Goal: Task Accomplishment & Management: Complete application form

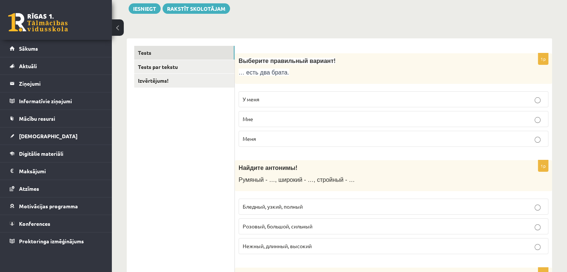
scroll to position [91, 0]
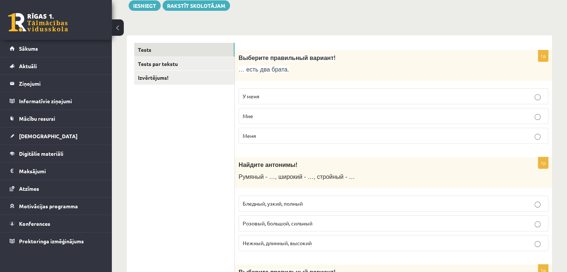
click at [341, 96] on p "У меня" at bounding box center [393, 96] width 301 height 8
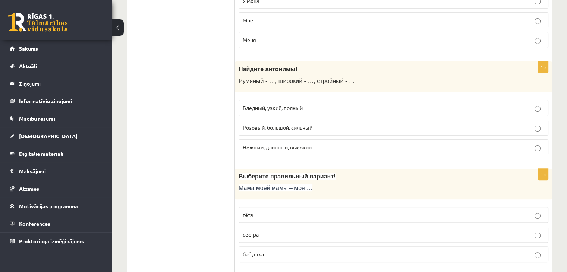
scroll to position [184, 0]
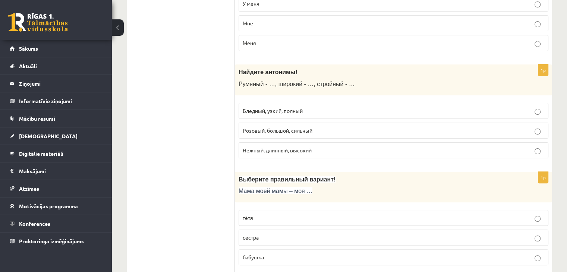
click at [283, 259] on p "бабушка" at bounding box center [393, 257] width 301 height 8
click at [312, 111] on p "Бледный, узкий, полный" at bounding box center [393, 111] width 301 height 8
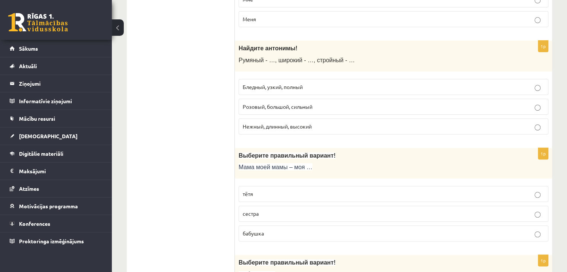
scroll to position [211, 0]
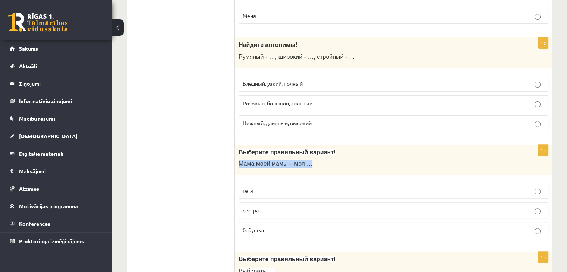
drag, startPoint x: 237, startPoint y: 163, endPoint x: 307, endPoint y: 165, distance: 70.4
click at [307, 165] on div "Выберите правильный вариант! Мама моей мамы – моя …" at bounding box center [393, 160] width 317 height 31
copy span "Мама моей мамы – моя …"
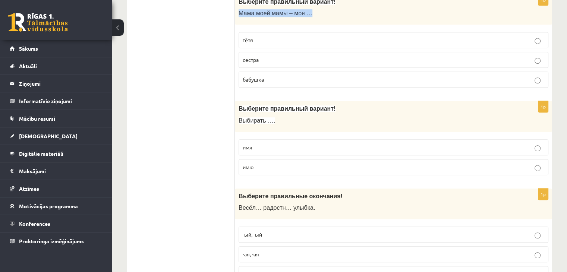
scroll to position [392, 0]
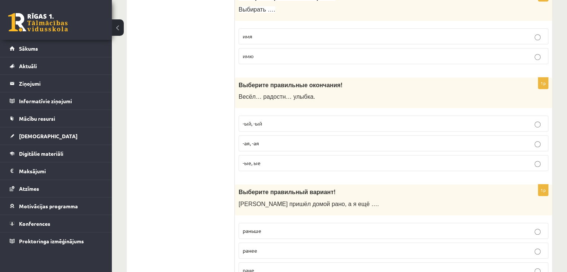
scroll to position [476, 0]
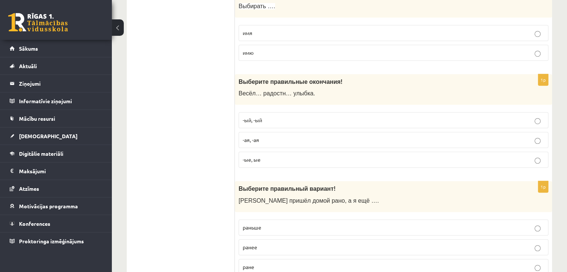
click at [501, 32] on p "имя" at bounding box center [393, 33] width 301 height 8
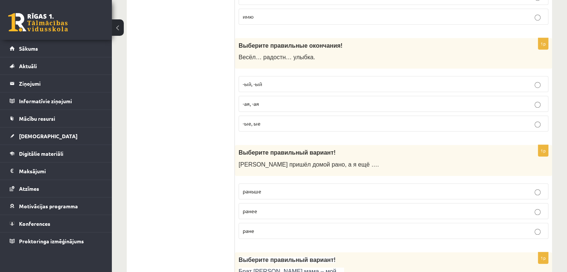
scroll to position [515, 0]
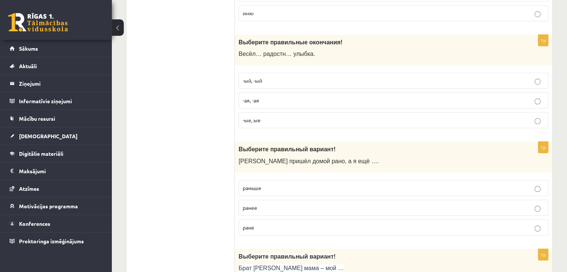
click at [402, 104] on label "-ая, -ая" at bounding box center [393, 100] width 310 height 16
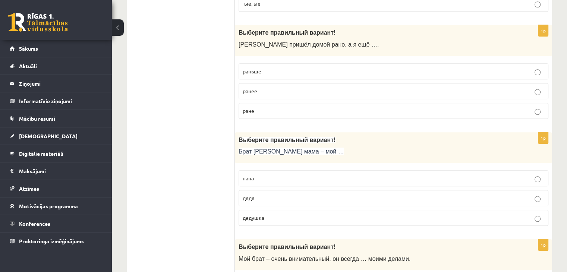
scroll to position [635, 0]
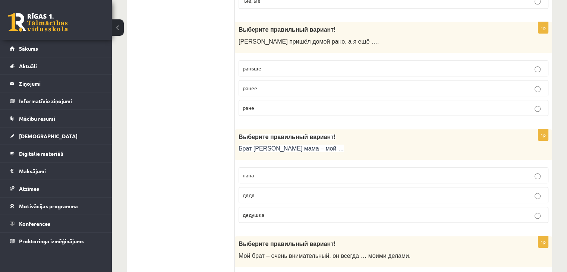
click at [306, 64] on p "раньше" at bounding box center [393, 68] width 301 height 8
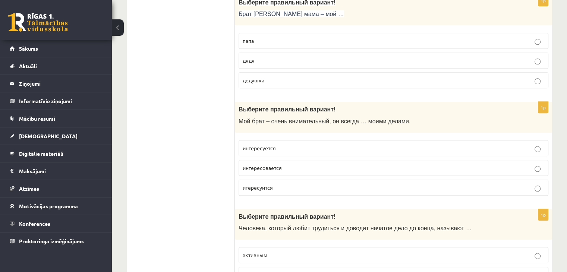
scroll to position [772, 0]
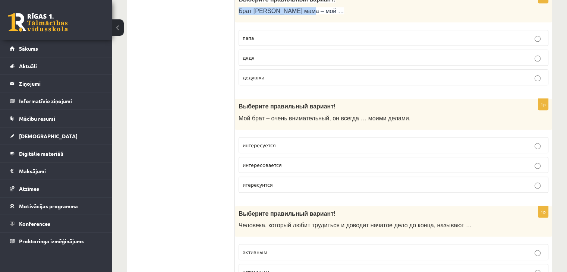
drag, startPoint x: 237, startPoint y: 6, endPoint x: 310, endPoint y: 9, distance: 73.1
click at [310, 9] on div "Выберите правильный вариант! Брат моей мама – мой …" at bounding box center [393, 7] width 317 height 31
copy span "Брат моей мама – мой …"
click at [268, 57] on p "дядя" at bounding box center [393, 58] width 301 height 8
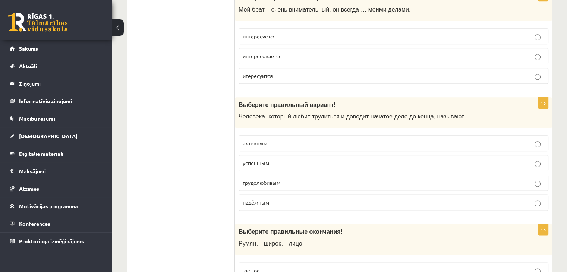
scroll to position [884, 0]
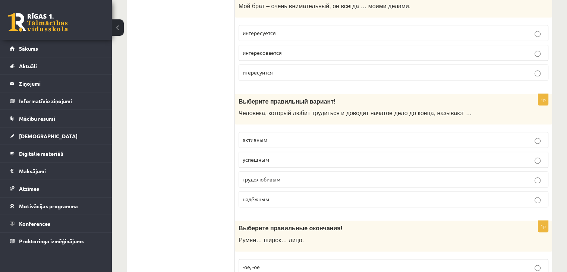
click at [460, 31] on p "интересуется" at bounding box center [393, 33] width 301 height 8
click at [311, 179] on p "трудолюбивым" at bounding box center [393, 179] width 301 height 8
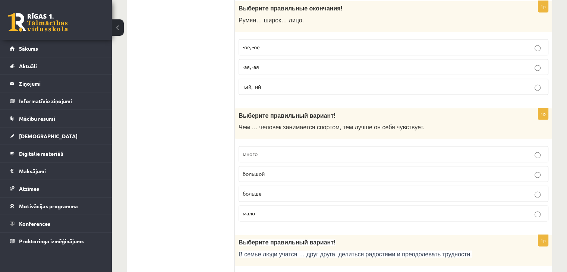
scroll to position [1110, 0]
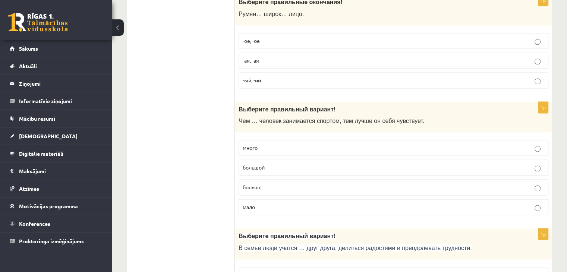
click at [295, 37] on p "-ое, -ое" at bounding box center [393, 41] width 301 height 8
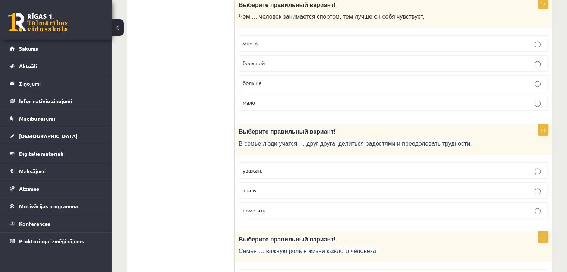
scroll to position [1218, 0]
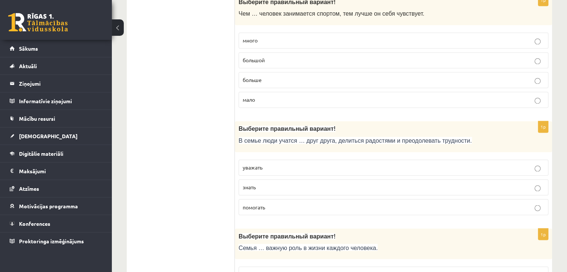
click at [314, 76] on p "больше" at bounding box center [393, 80] width 301 height 8
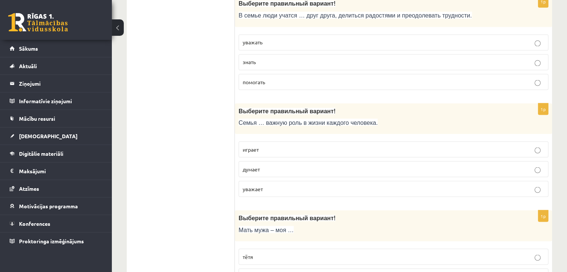
scroll to position [1346, 0]
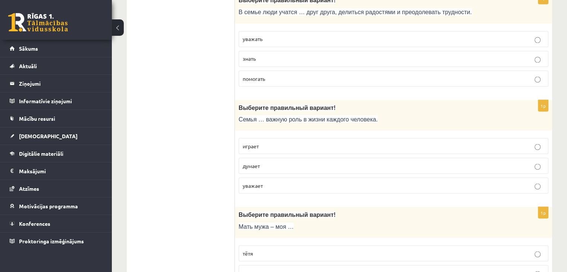
click at [490, 35] on p "уважать" at bounding box center [393, 39] width 301 height 8
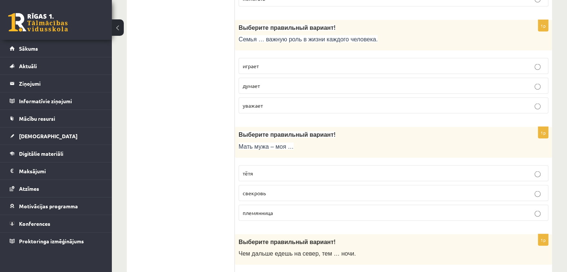
scroll to position [1435, 0]
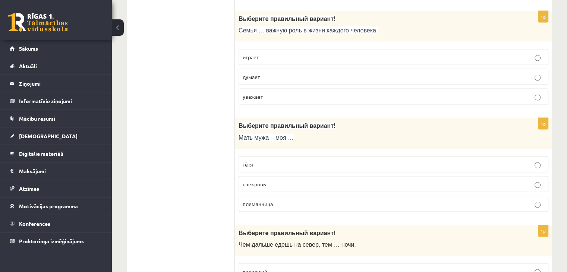
click at [307, 53] on p "играет" at bounding box center [393, 57] width 301 height 8
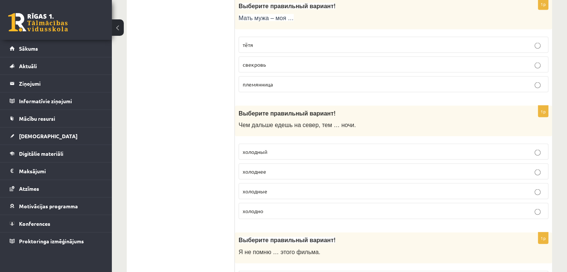
scroll to position [1552, 0]
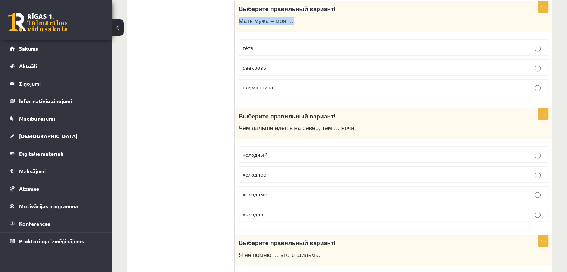
drag, startPoint x: 239, startPoint y: 14, endPoint x: 300, endPoint y: 13, distance: 61.1
click at [300, 17] on p "Мать мужа – моя …" at bounding box center [374, 21] width 272 height 8
copy span "Мать мужа – моя …"
click at [273, 65] on label "свекровь" at bounding box center [393, 68] width 310 height 16
drag, startPoint x: 235, startPoint y: 80, endPoint x: 276, endPoint y: 79, distance: 40.6
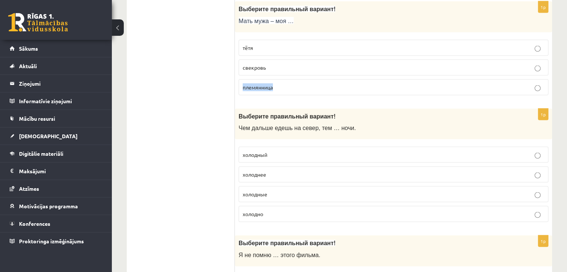
click at [276, 79] on div "1p Выберите правильный вариант! Мать мужа – моя … тётя свекровь племянница" at bounding box center [393, 51] width 317 height 100
copy span "племянница"
drag, startPoint x: 234, startPoint y: 60, endPoint x: 269, endPoint y: 59, distance: 34.7
click at [269, 59] on div "1p Выберите правильный вариант! Мать мужа – моя … тётя свекровь племянница" at bounding box center [393, 51] width 317 height 100
copy span "свекровь"
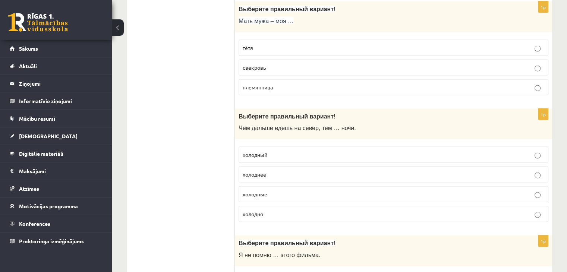
click at [551, 85] on div "1p Выберите правильный вариант! Мать мужа – моя … тётя свекровь племянница" at bounding box center [393, 51] width 317 height 100
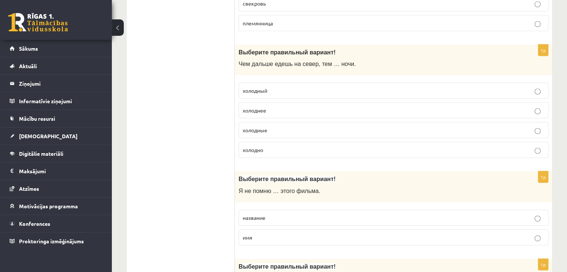
scroll to position [1628, 0]
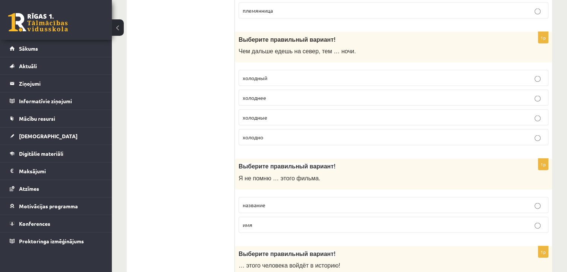
click at [270, 94] on p "холоднее" at bounding box center [393, 98] width 301 height 8
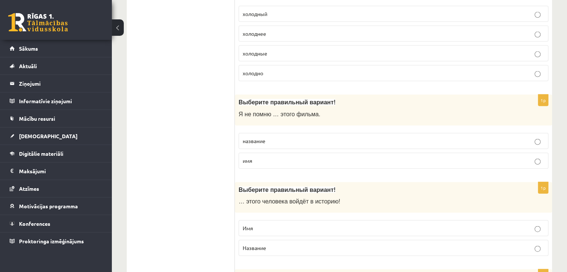
scroll to position [1695, 0]
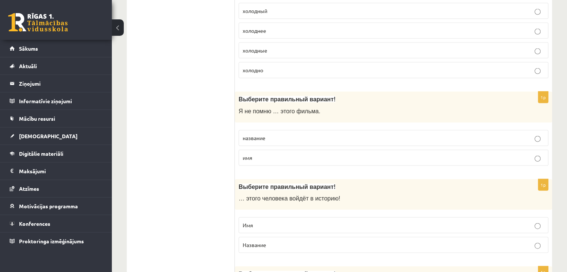
click at [305, 134] on p "название" at bounding box center [393, 138] width 301 height 8
click at [301, 221] on p "Имя" at bounding box center [393, 225] width 301 height 8
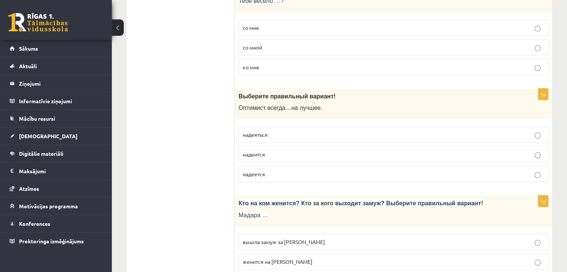
scroll to position [1977, 0]
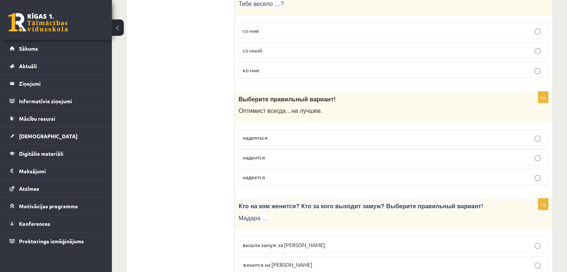
click at [285, 47] on p "со мной" at bounding box center [393, 51] width 301 height 8
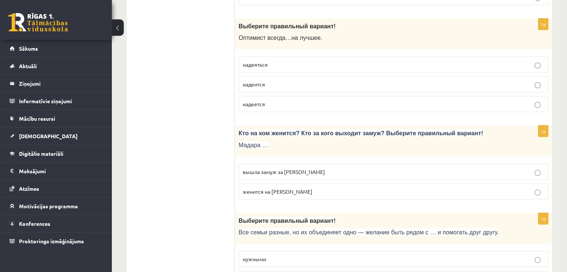
scroll to position [2057, 0]
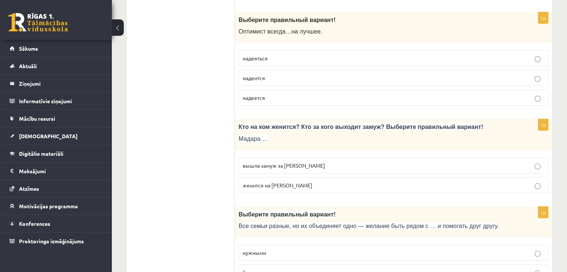
click at [271, 94] on p "надеется" at bounding box center [393, 98] width 301 height 8
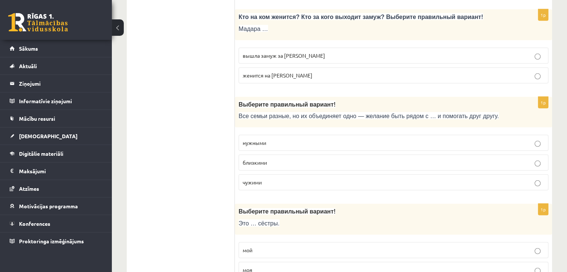
scroll to position [2170, 0]
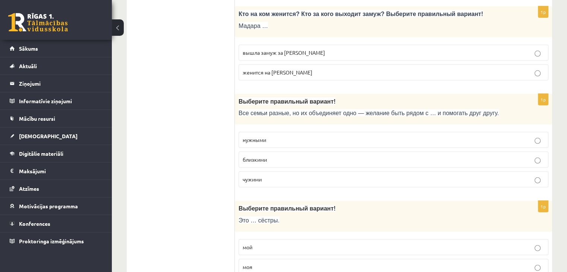
click at [294, 243] on p "мой" at bounding box center [393, 247] width 301 height 8
click at [310, 49] on p "вышла замуж за Марка" at bounding box center [393, 53] width 301 height 8
click at [272, 156] on p "близкими" at bounding box center [393, 160] width 301 height 8
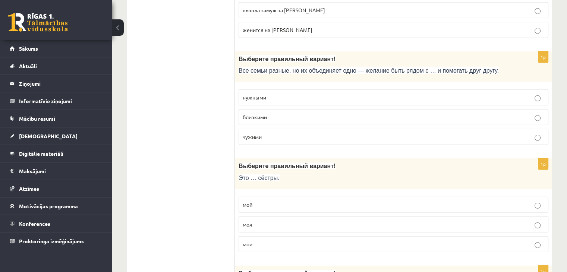
scroll to position [2231, 0]
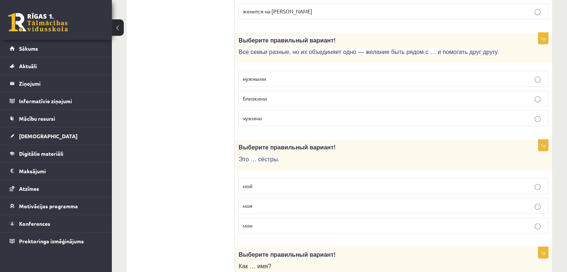
click at [530, 202] on p "моя" at bounding box center [393, 206] width 301 height 8
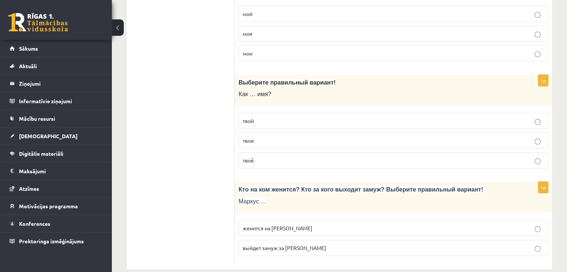
scroll to position [2403, 0]
click at [364, 154] on label "твоё" at bounding box center [393, 160] width 310 height 16
click at [261, 224] on span "женится на Агнии" at bounding box center [278, 227] width 70 height 7
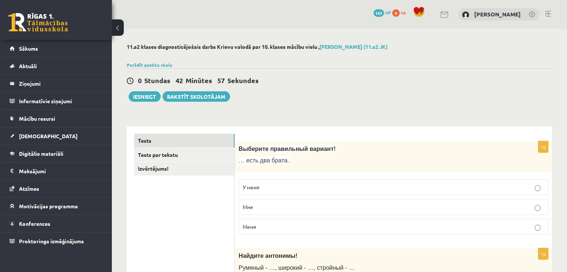
scroll to position [5, 0]
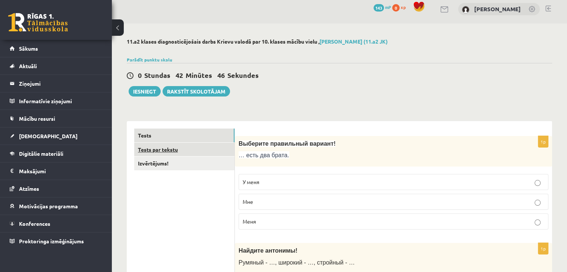
click at [157, 151] on link "Tests par tekstu" at bounding box center [184, 150] width 100 height 14
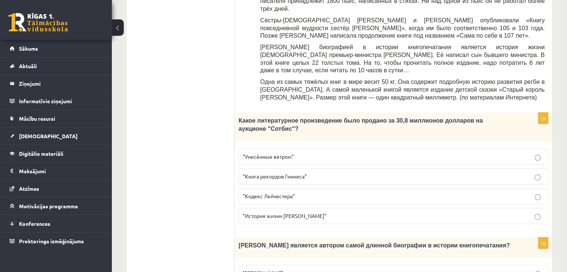
scroll to position [338, 0]
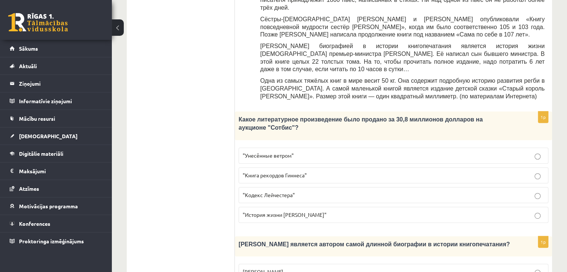
click at [383, 191] on p ""Кодекс Лейчестера"" at bounding box center [393, 195] width 301 height 8
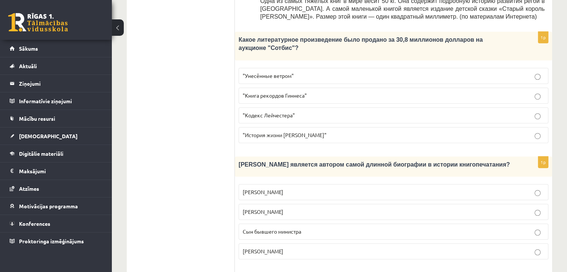
scroll to position [414, 0]
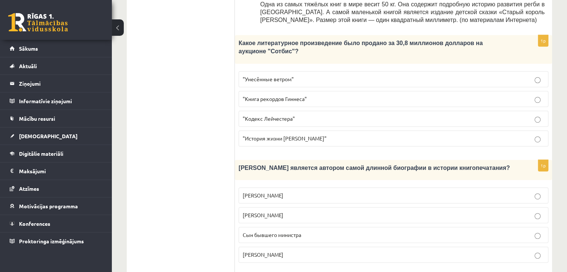
click at [332, 251] on p "Агата Кристи" at bounding box center [393, 255] width 301 height 8
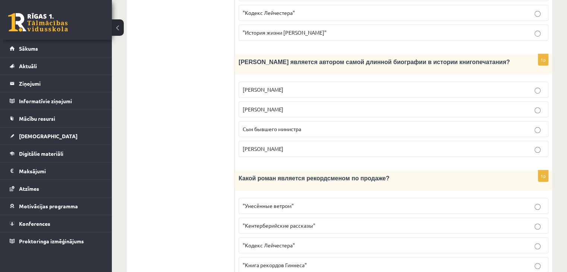
scroll to position [522, 0]
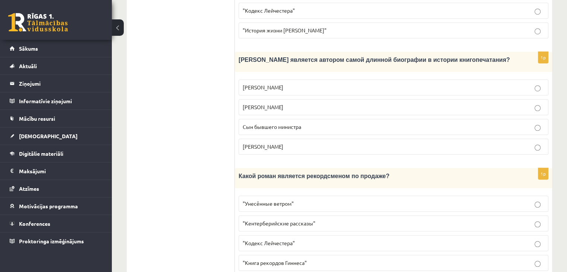
click at [361, 200] on p ""Унесённые ветром"" at bounding box center [393, 204] width 301 height 8
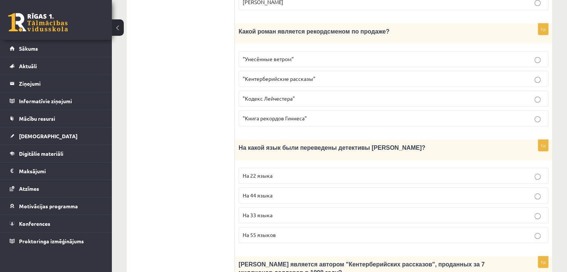
scroll to position [668, 0]
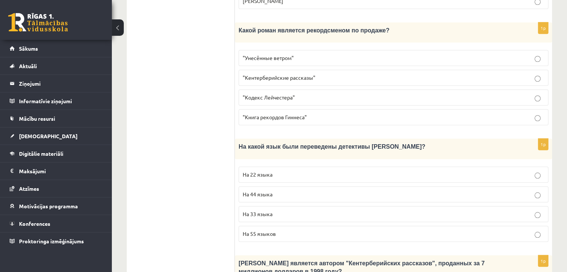
click at [291, 190] on p "На 44 языка" at bounding box center [393, 194] width 301 height 8
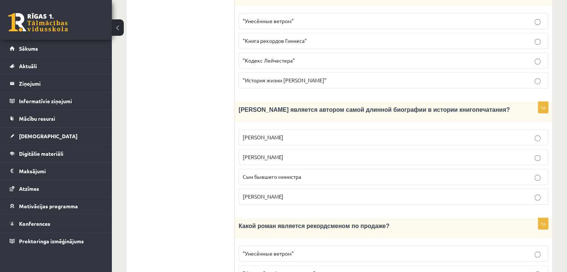
scroll to position [732, 0]
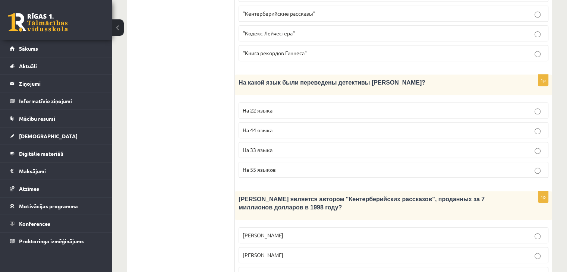
click at [377, 231] on p "Агата Кристи" at bounding box center [393, 235] width 301 height 8
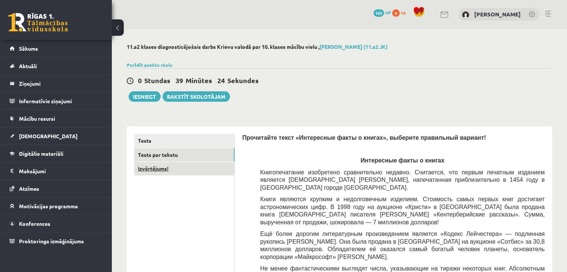
click at [188, 168] on link "Izvērtējums!" at bounding box center [184, 169] width 100 height 14
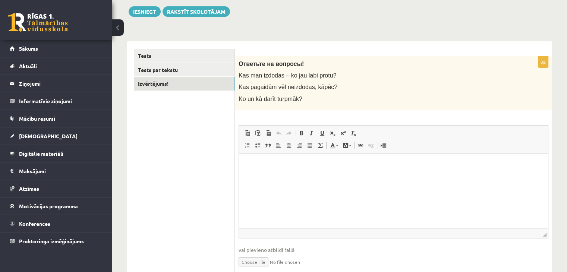
scroll to position [86, 0]
click at [313, 175] on html at bounding box center [393, 163] width 309 height 23
click at [257, 174] on html at bounding box center [393, 163] width 309 height 23
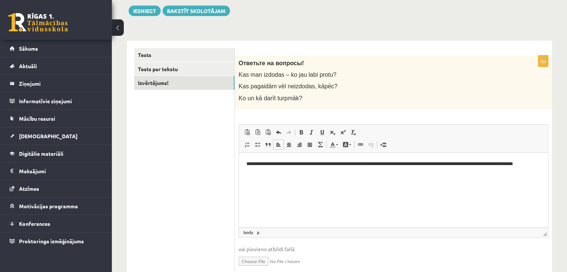
click at [500, 164] on p "**********" at bounding box center [393, 168] width 294 height 16
click at [466, 170] on p "**********" at bounding box center [393, 168] width 294 height 16
click at [467, 174] on p "**********" at bounding box center [393, 168] width 294 height 16
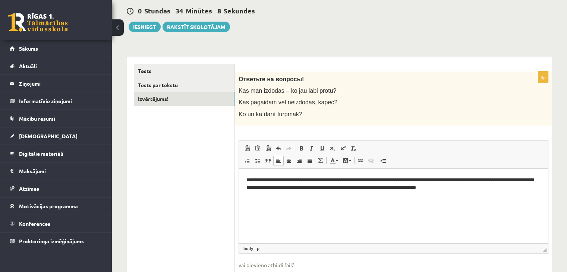
scroll to position [69, 0]
click at [421, 188] on p "**********" at bounding box center [393, 184] width 294 height 16
click at [424, 187] on p "**********" at bounding box center [393, 184] width 294 height 16
click at [492, 188] on p "**********" at bounding box center [393, 184] width 294 height 16
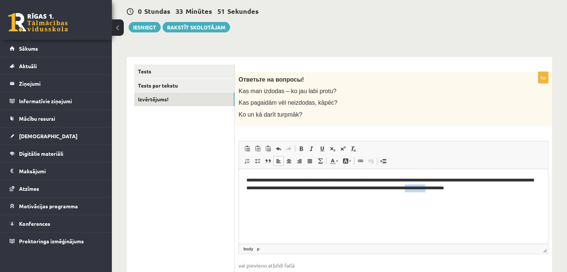
click at [492, 188] on p "**********" at bounding box center [393, 184] width 294 height 16
click at [518, 190] on p "**********" at bounding box center [393, 184] width 294 height 16
click at [147, 29] on button "Iesniegt" at bounding box center [145, 27] width 32 height 10
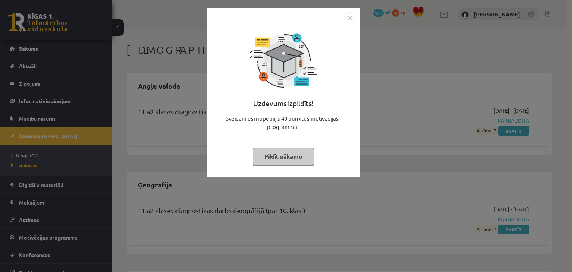
click at [300, 156] on button "Pildīt nākamo" at bounding box center [283, 156] width 61 height 17
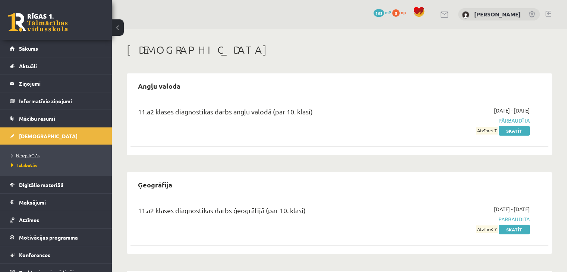
click at [31, 154] on span "Neizpildītās" at bounding box center [25, 155] width 28 height 6
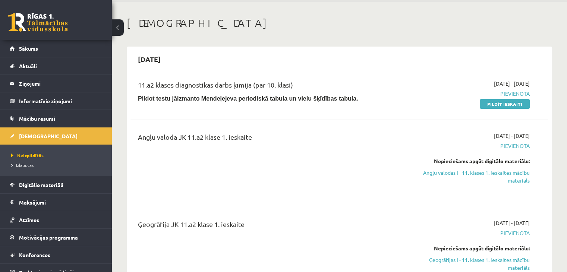
scroll to position [47, 0]
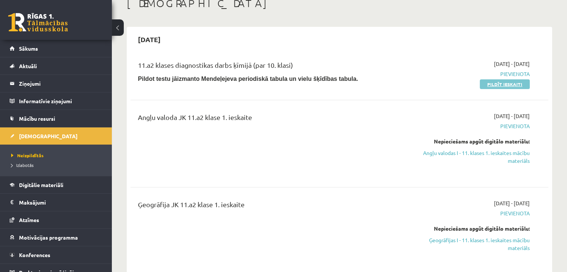
click at [490, 88] on link "Pildīt ieskaiti" at bounding box center [504, 84] width 50 height 10
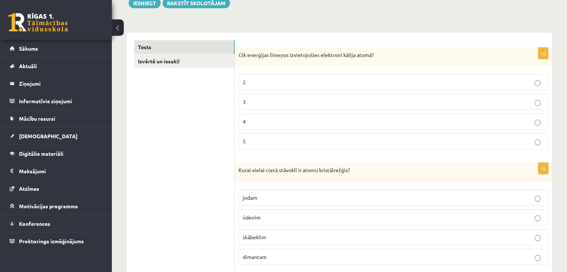
scroll to position [99, 0]
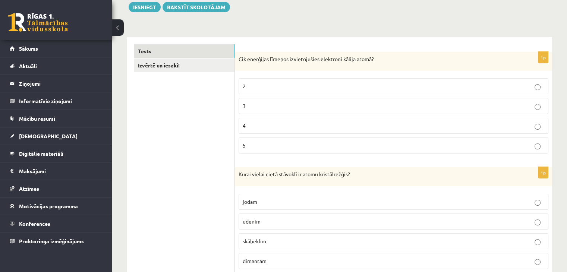
click at [264, 129] on label "4" at bounding box center [393, 126] width 310 height 16
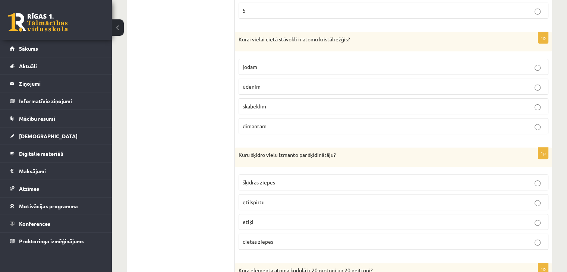
scroll to position [251, 0]
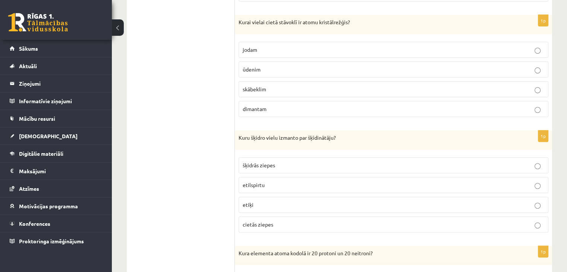
click at [493, 105] on p "dimantam" at bounding box center [393, 109] width 301 height 8
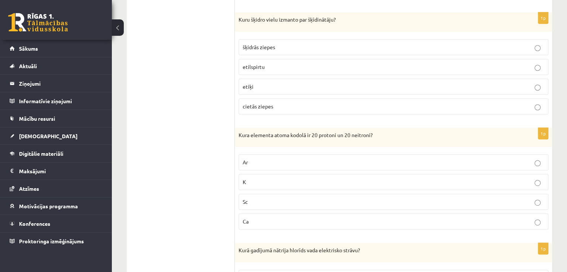
scroll to position [382, 0]
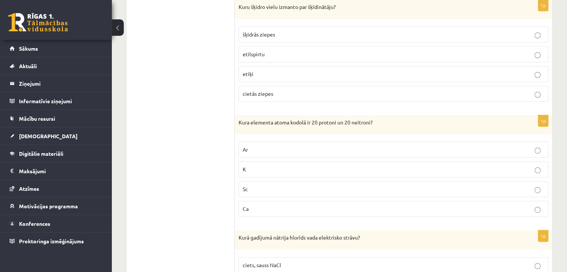
click at [427, 54] on p "etilspirtu" at bounding box center [393, 54] width 301 height 8
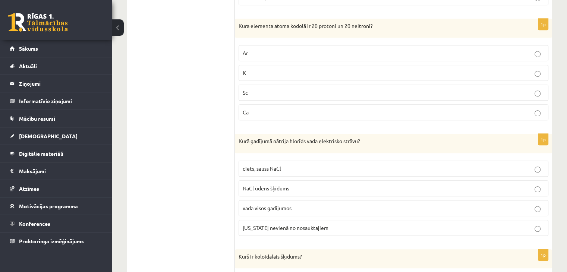
scroll to position [483, 0]
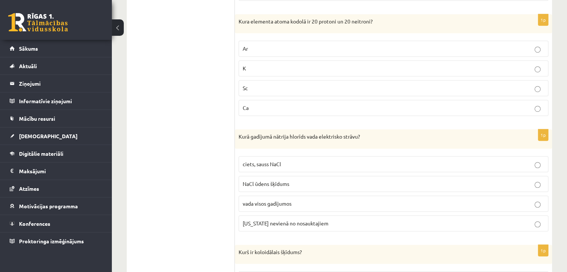
click at [524, 104] on p "Ca" at bounding box center [393, 108] width 301 height 8
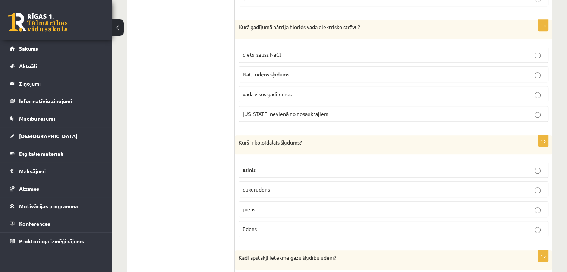
scroll to position [605, 0]
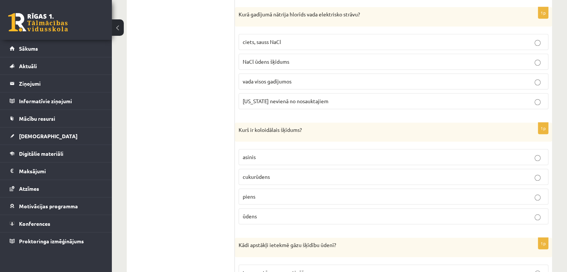
click at [382, 62] on label "NaCl ūdens šķīdums" at bounding box center [393, 62] width 310 height 16
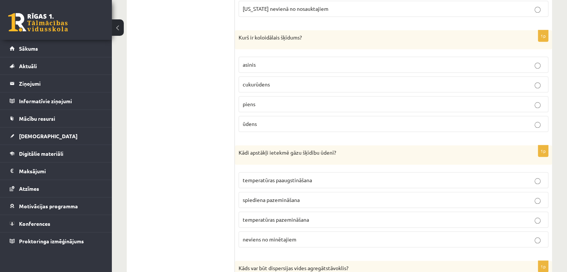
scroll to position [706, 0]
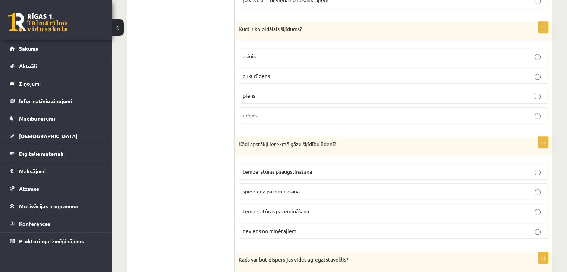
click at [431, 94] on p "piens" at bounding box center [393, 96] width 301 height 8
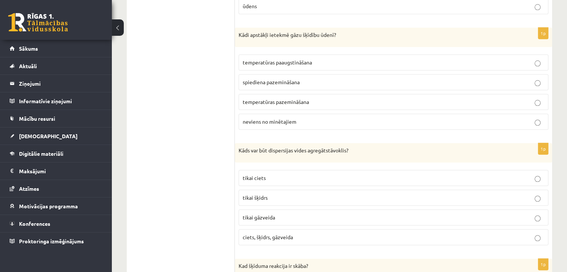
scroll to position [828, 0]
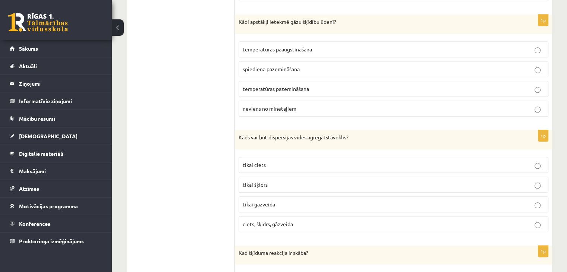
click at [376, 85] on p "temperatūras pazemināšana" at bounding box center [393, 89] width 301 height 8
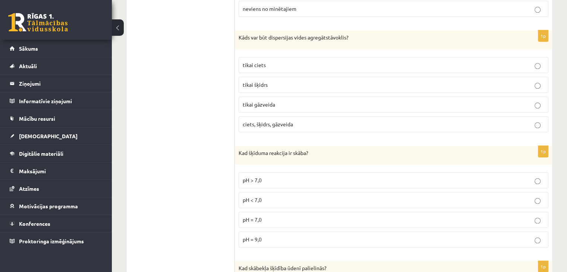
scroll to position [937, 0]
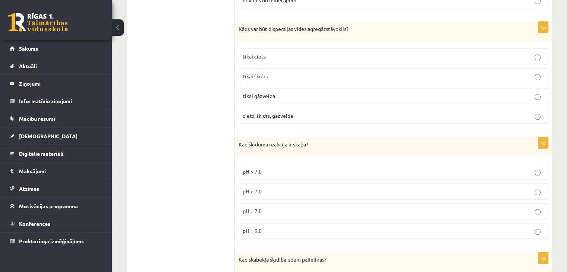
click at [330, 114] on label "ciets, šķidrs, gāzveida" at bounding box center [393, 116] width 310 height 16
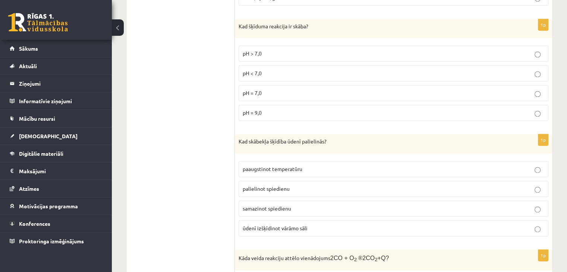
scroll to position [1059, 0]
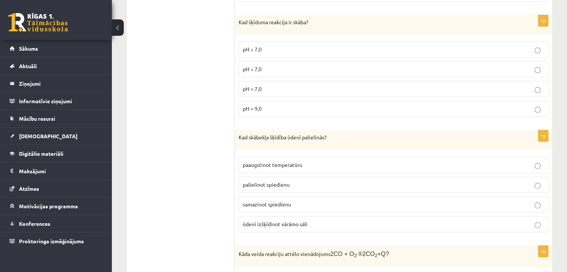
click at [434, 45] on p "pH > 7,0" at bounding box center [393, 49] width 301 height 8
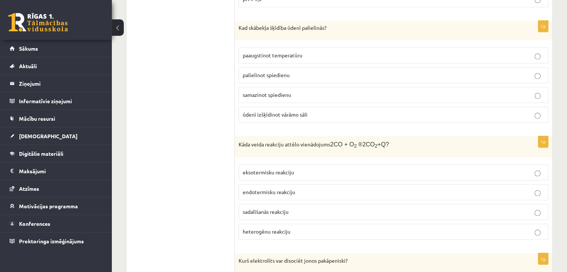
scroll to position [1172, 0]
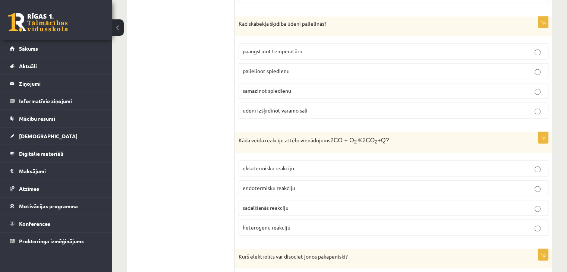
click at [344, 67] on p "palielinot spiedienu" at bounding box center [393, 71] width 301 height 8
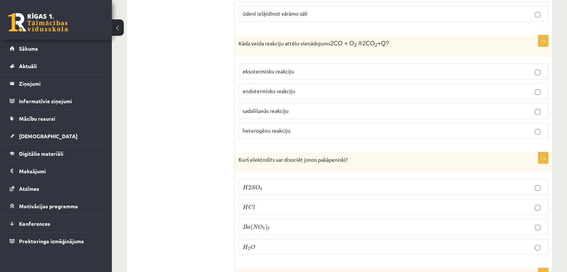
scroll to position [1290, 0]
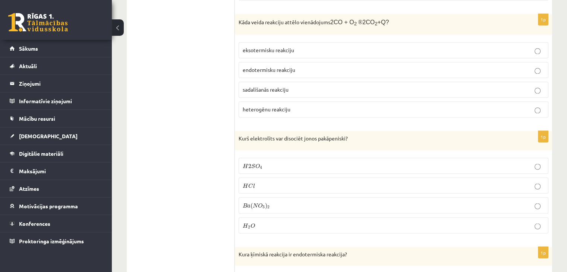
click at [450, 230] on div "1p Kurš elektrolīts var disociēt jonos pakāpeniski? H 2 S O 4 H 2 S O 4 H C l H…" at bounding box center [393, 185] width 317 height 108
click at [448, 221] on p "H 2 O H 2 O" at bounding box center [393, 225] width 301 height 8
click at [300, 47] on p "eksotermisku reakciju" at bounding box center [393, 50] width 301 height 8
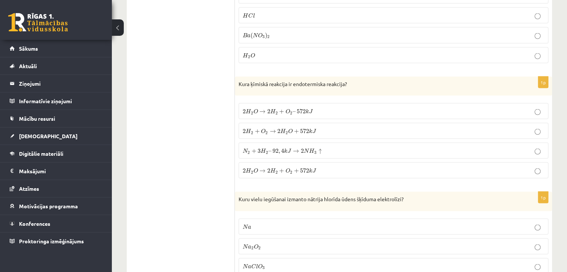
scroll to position [1495, 0]
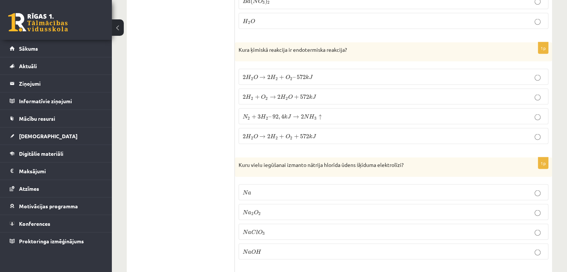
click at [314, 73] on p "2 H 2 O → 2 H 2 + O 2 – 572 k J 2 H 2 O → 2 H 2 + O 2 – 572 k J" at bounding box center [393, 77] width 301 height 8
click at [285, 134] on span "O" at bounding box center [287, 136] width 4 height 5
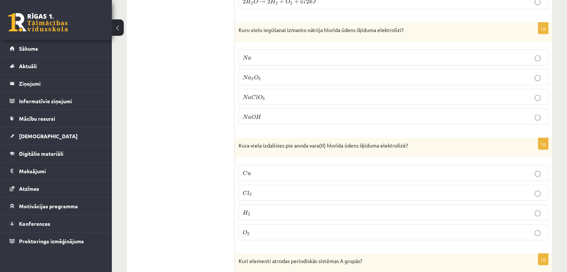
scroll to position [1632, 0]
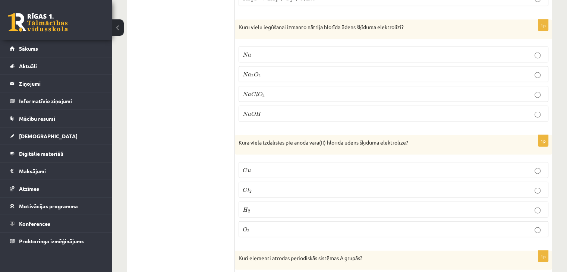
click at [383, 110] on p "N a O H N a O H" at bounding box center [393, 114] width 301 height 8
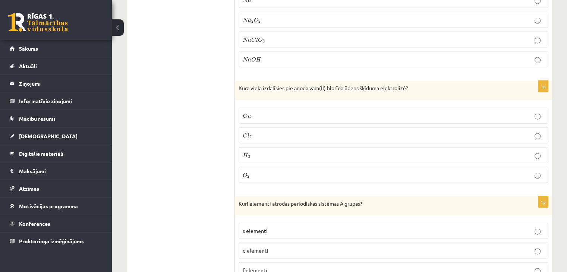
scroll to position [1691, 0]
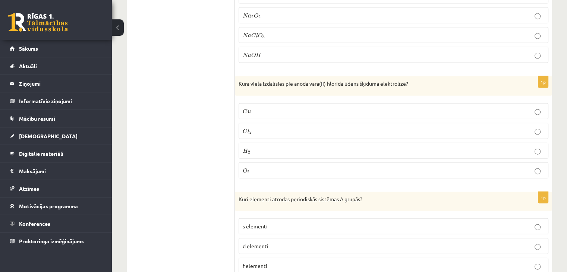
click at [250, 131] on span "2" at bounding box center [250, 132] width 2 height 3
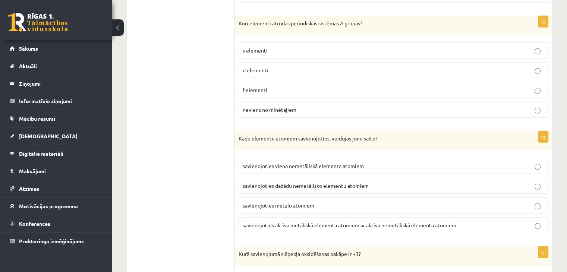
scroll to position [1872, 0]
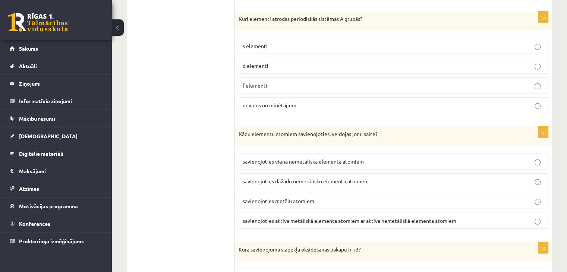
click at [482, 99] on label "neviens no minētajiem" at bounding box center [393, 105] width 310 height 16
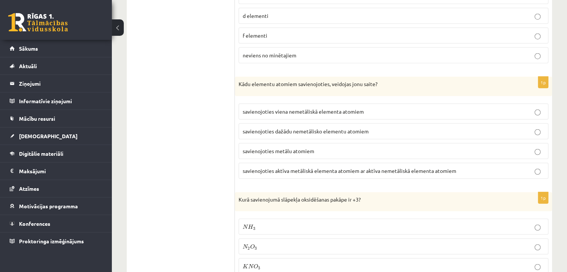
scroll to position [1930, 0]
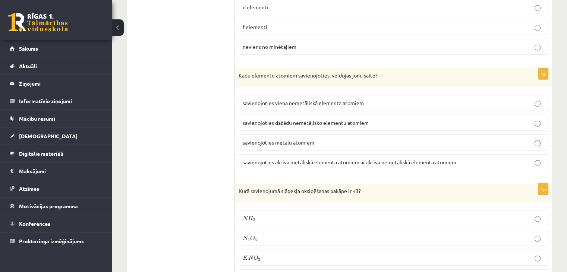
click at [376, 158] on p "savienojoties aktīva metāliskā elementa atomiem ar aktīva nemetāliskā elementa …" at bounding box center [393, 162] width 301 height 8
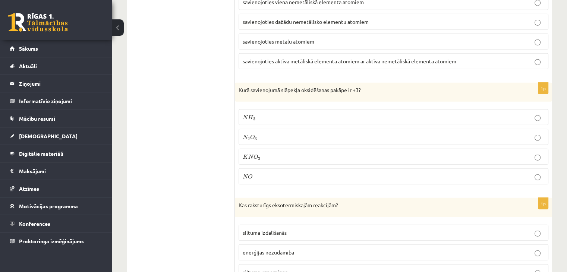
scroll to position [2035, 0]
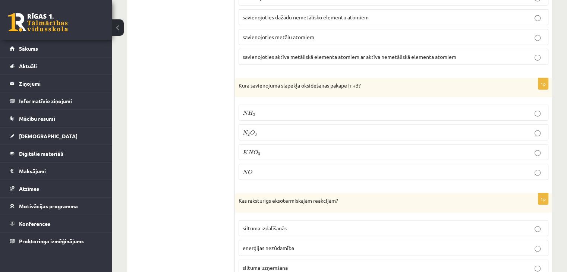
click at [256, 168] on p "N O N O" at bounding box center [393, 172] width 301 height 8
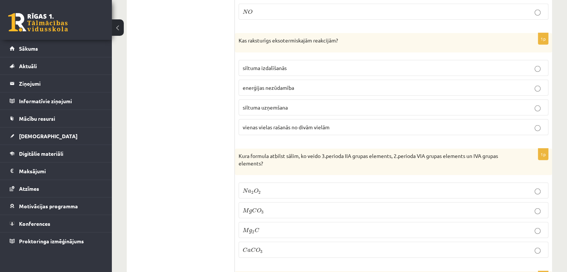
scroll to position [2213, 0]
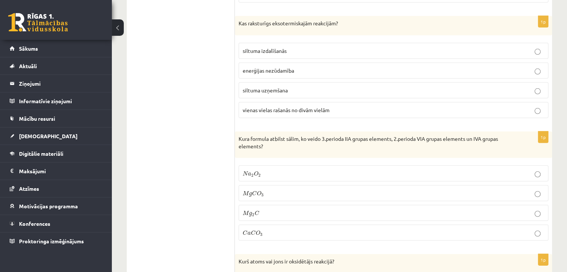
click at [443, 47] on p "siltuma izdalīšanās" at bounding box center [393, 51] width 301 height 8
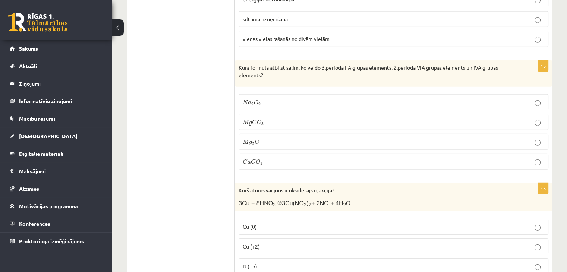
scroll to position [2292, 0]
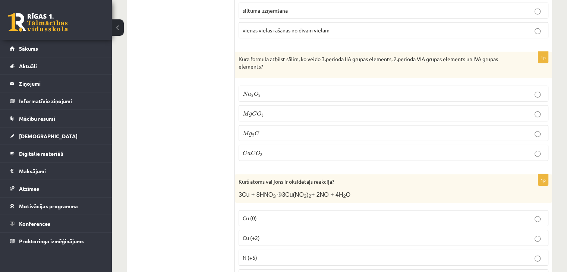
click at [392, 110] on p "M g C O 3 M g C O 3" at bounding box center [393, 114] width 301 height 8
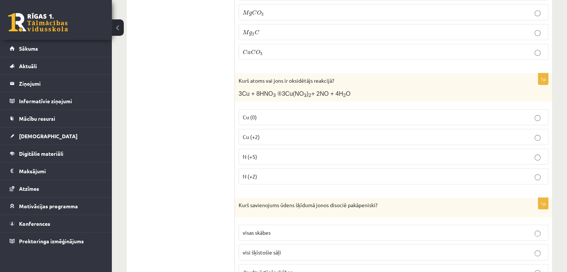
scroll to position [2411, 0]
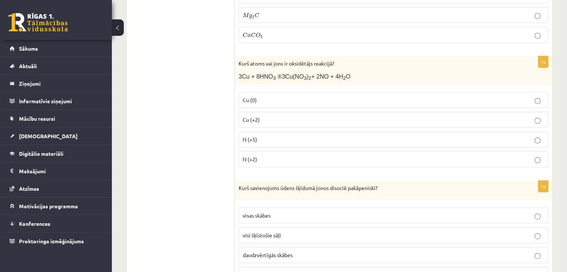
click at [259, 96] on p "Cu (0)" at bounding box center [393, 100] width 301 height 8
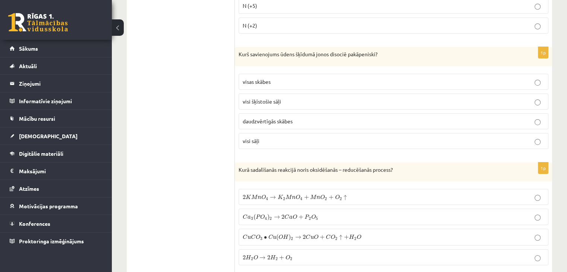
scroll to position [2536, 0]
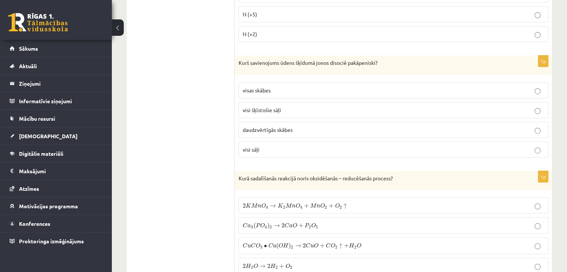
click at [373, 126] on p "daudzvērtīgās skābes" at bounding box center [393, 130] width 301 height 8
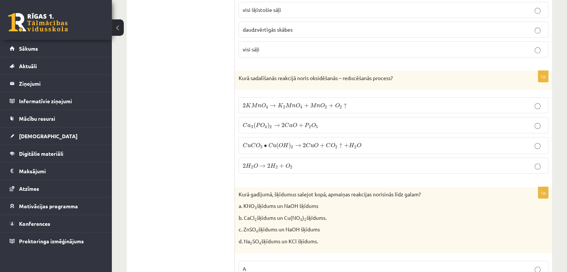
scroll to position [2640, 0]
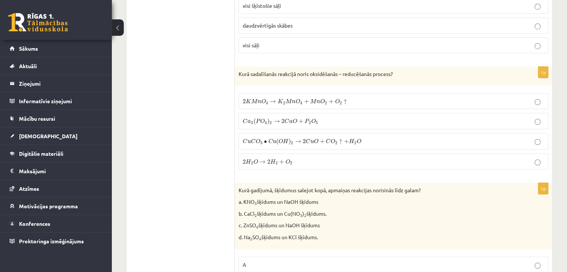
click at [424, 97] on p "2 K M n O 4 → K 2 M n O 4 + M n O 2 + O 2 ↑ 2 K M n O 4 → K 2 M n O 4 + M n O 2…" at bounding box center [393, 101] width 301 height 8
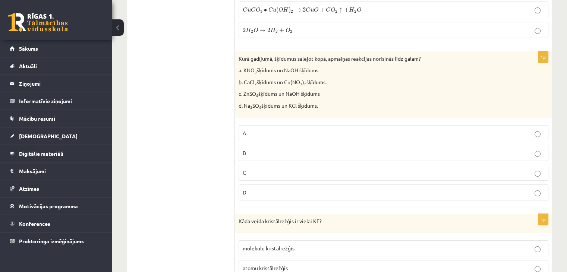
scroll to position [2797, 0]
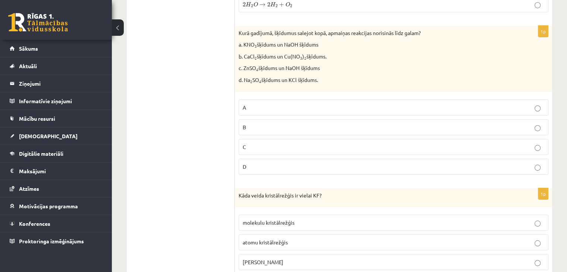
click at [352, 123] on p "B" at bounding box center [393, 127] width 301 height 8
click at [339, 139] on label "C" at bounding box center [393, 147] width 310 height 16
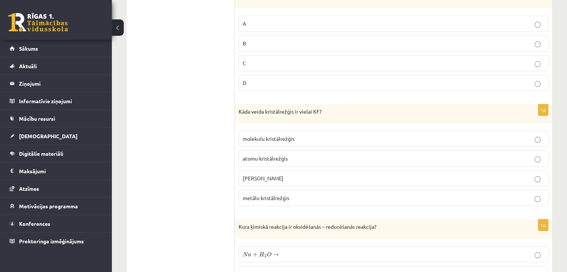
scroll to position [2894, 0]
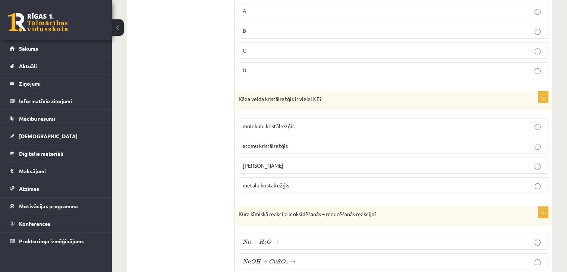
click at [432, 162] on p "jonu kristālrežģis" at bounding box center [393, 166] width 301 height 8
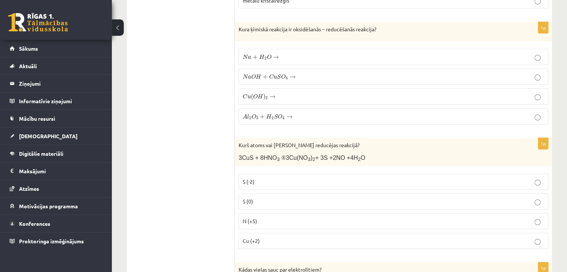
scroll to position [3083, 0]
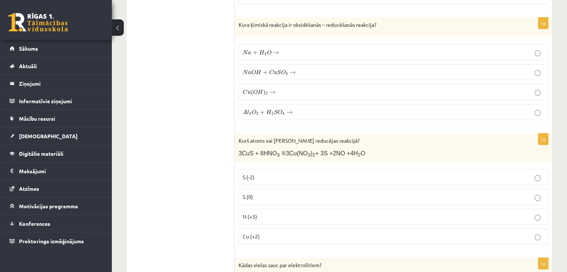
click at [354, 173] on p "S (-2)" at bounding box center [393, 177] width 301 height 8
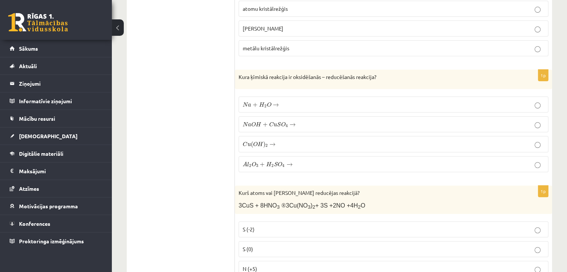
scroll to position [3027, 0]
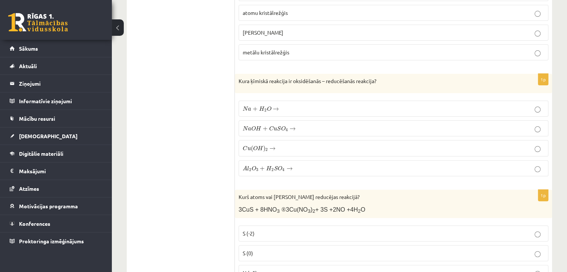
click at [267, 106] on span "O" at bounding box center [268, 108] width 4 height 5
drag, startPoint x: 562, startPoint y: 208, endPoint x: 572, endPoint y: 232, distance: 25.9
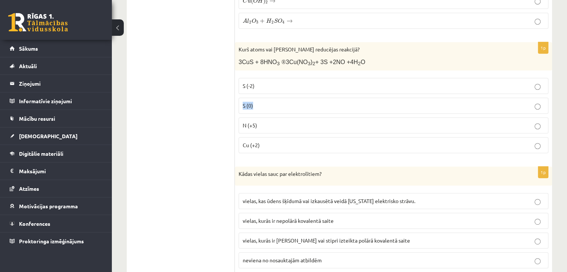
scroll to position [3191, 0]
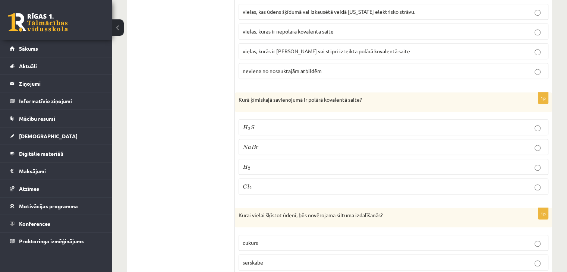
scroll to position [3355, 0]
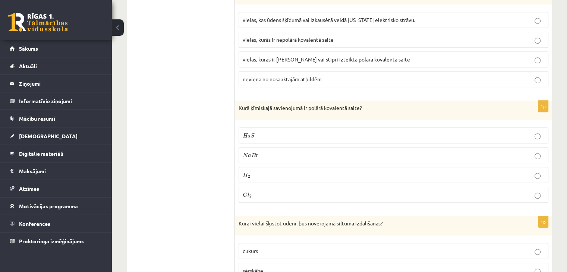
click at [485, 267] on p "sērskābe" at bounding box center [393, 271] width 301 height 8
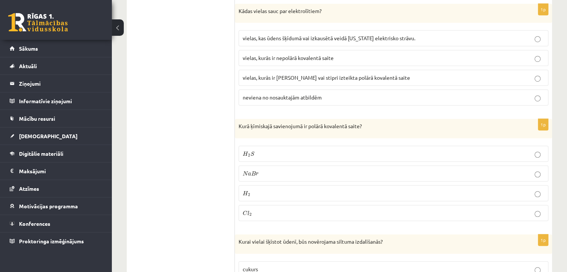
scroll to position [3328, 0]
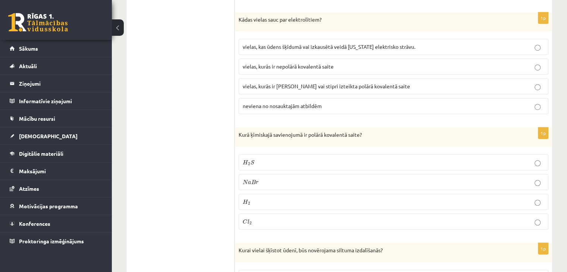
click at [292, 43] on span "vielas, kas ūdens šķīdumā vai izkausētā veidā nevada elektrisko strāvu." at bounding box center [329, 46] width 172 height 7
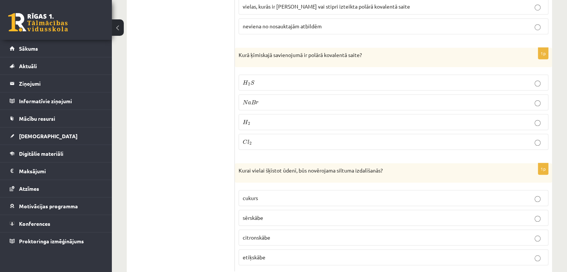
scroll to position [3409, 0]
click at [379, 117] on p "H 2 H 2" at bounding box center [393, 121] width 301 height 8
click at [356, 78] on p "H 2 S H 2 S" at bounding box center [393, 82] width 301 height 8
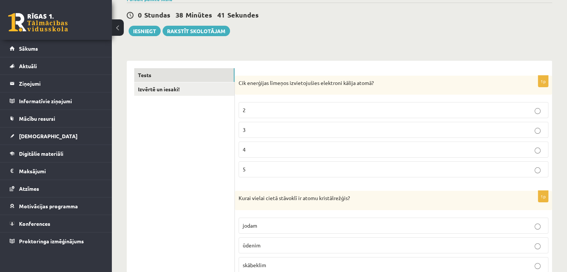
scroll to position [33, 0]
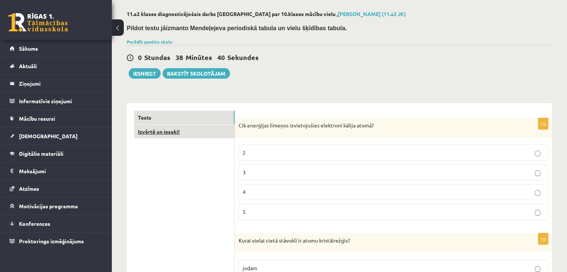
click at [172, 129] on link "Izvērtē un iesaki!" at bounding box center [184, 132] width 100 height 14
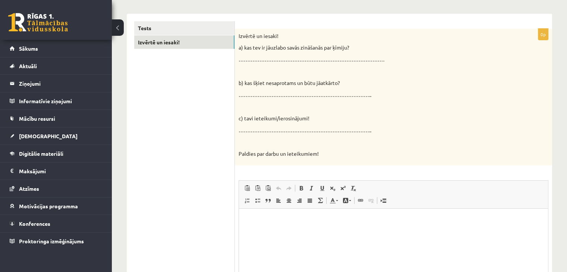
scroll to position [133, 0]
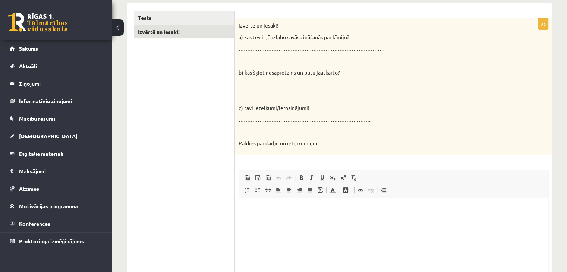
click at [373, 221] on html at bounding box center [393, 209] width 309 height 23
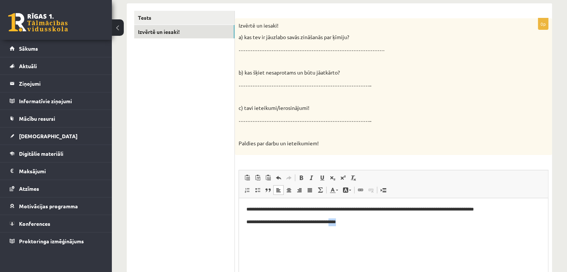
drag, startPoint x: 358, startPoint y: 222, endPoint x: 345, endPoint y: 222, distance: 13.8
click at [345, 222] on p "**********" at bounding box center [393, 222] width 294 height 8
click at [363, 220] on p "**********" at bounding box center [393, 222] width 294 height 8
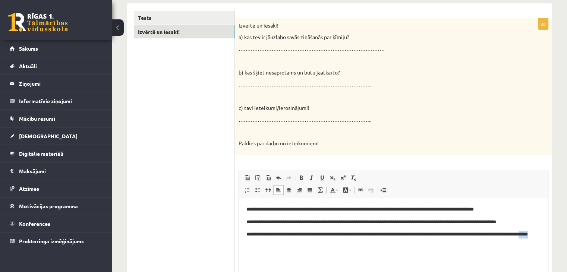
drag, startPoint x: 297, startPoint y: 244, endPoint x: 278, endPoint y: 245, distance: 19.1
click at [278, 245] on p "**********" at bounding box center [393, 239] width 294 height 16
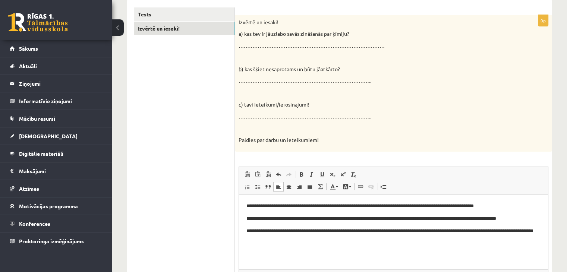
click at [540, 230] on p "**********" at bounding box center [393, 235] width 294 height 16
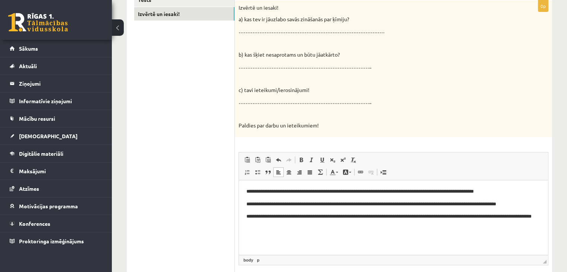
scroll to position [175, 0]
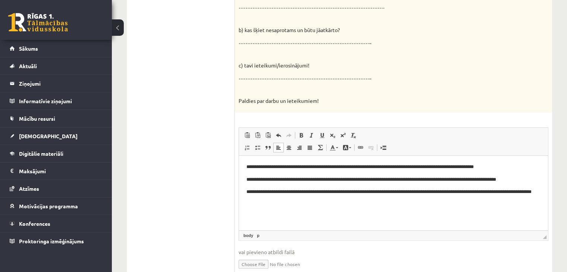
click at [327, 200] on p "**********" at bounding box center [393, 196] width 294 height 16
click at [375, 168] on p "**********" at bounding box center [393, 167] width 294 height 8
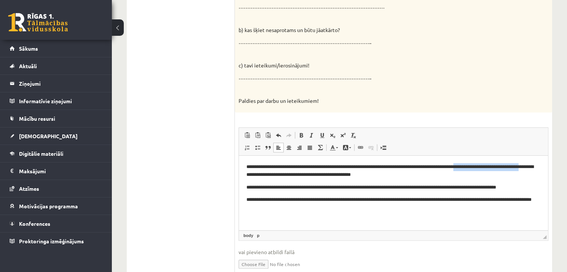
drag, startPoint x: 266, startPoint y: 175, endPoint x: 488, endPoint y: 165, distance: 221.9
click at [488, 165] on p "**********" at bounding box center [393, 171] width 294 height 16
click at [489, 169] on p "**********" at bounding box center [393, 171] width 294 height 16
drag, startPoint x: 332, startPoint y: 173, endPoint x: 490, endPoint y: 166, distance: 158.1
click at [490, 166] on p "**********" at bounding box center [393, 171] width 294 height 16
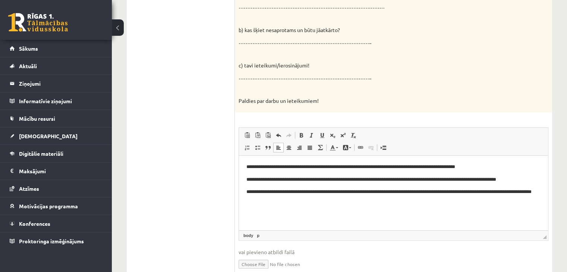
click at [488, 169] on p "**********" at bounding box center [393, 167] width 294 height 8
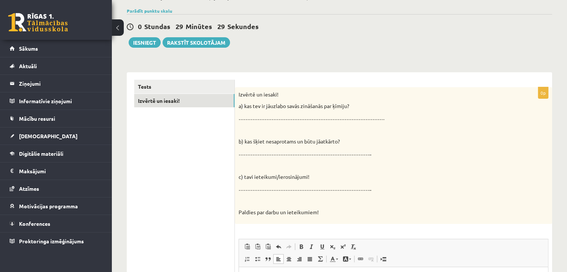
scroll to position [42, 0]
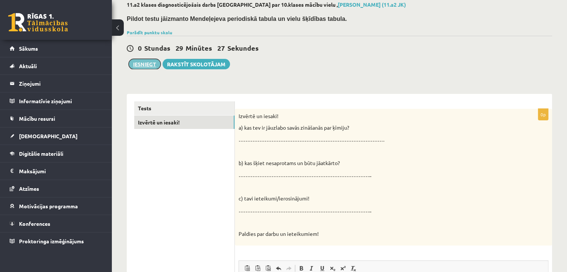
click at [150, 66] on button "Iesniegt" at bounding box center [145, 64] width 32 height 10
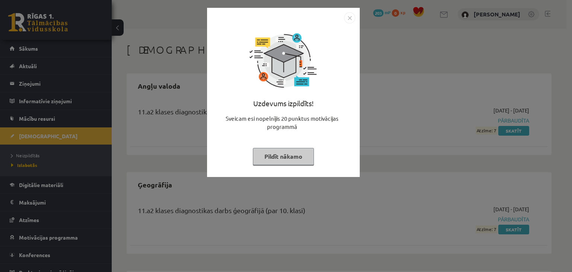
click at [302, 160] on button "Pildīt nākamo" at bounding box center [283, 156] width 61 height 17
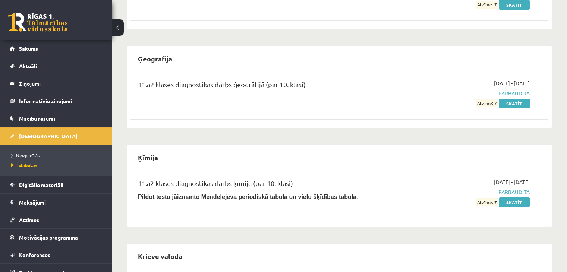
scroll to position [127, 0]
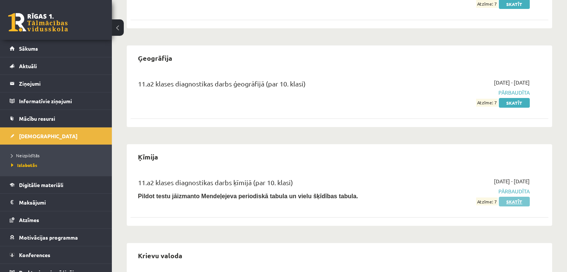
click at [523, 202] on link "Skatīt" at bounding box center [513, 202] width 31 height 10
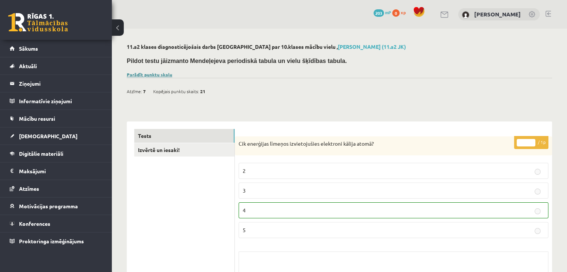
click at [153, 72] on link "Parādīt punktu skalu" at bounding box center [149, 75] width 45 height 6
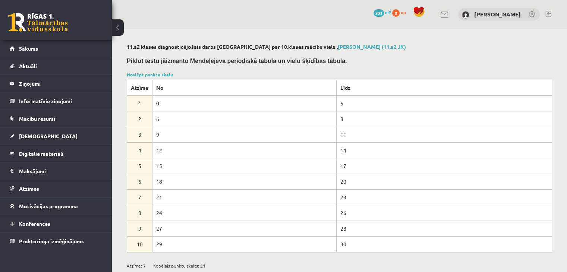
click at [167, 198] on td "21" at bounding box center [244, 197] width 184 height 16
click at [28, 136] on span "[DEMOGRAPHIC_DATA]" at bounding box center [48, 136] width 58 height 7
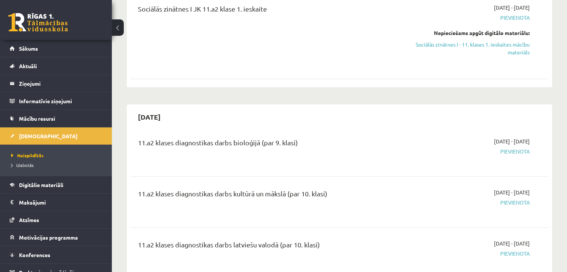
scroll to position [562, 0]
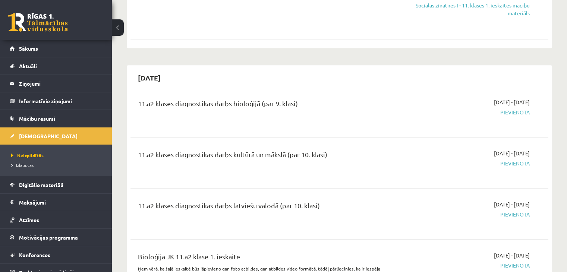
click at [378, 181] on div "11.a2 klases diagnostikas darbs kultūrā un mākslā (par 10. klasi) [DATE] - [DAT…" at bounding box center [339, 163] width 418 height 42
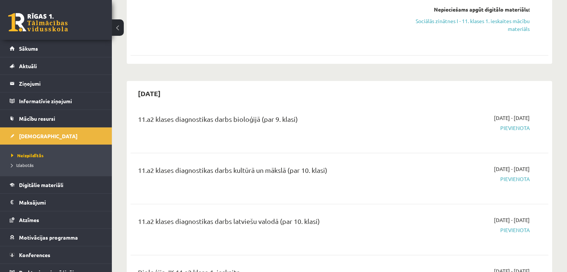
scroll to position [11, 0]
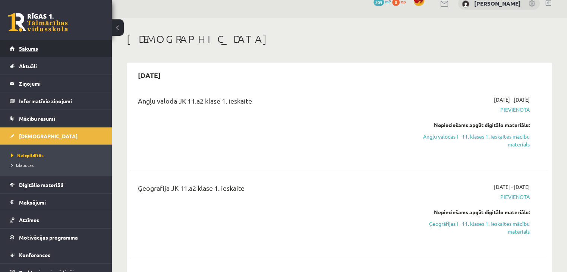
click at [29, 50] on span "Sākums" at bounding box center [28, 48] width 19 height 7
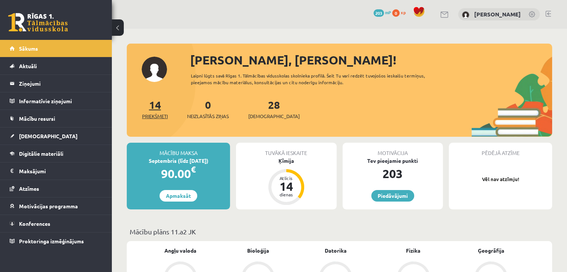
click at [153, 107] on link "14 Priekšmeti" at bounding box center [155, 109] width 26 height 22
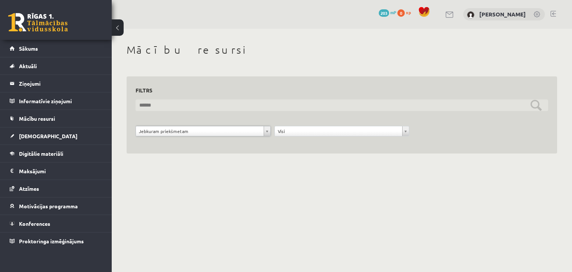
click at [216, 106] on input "text" at bounding box center [342, 105] width 413 height 12
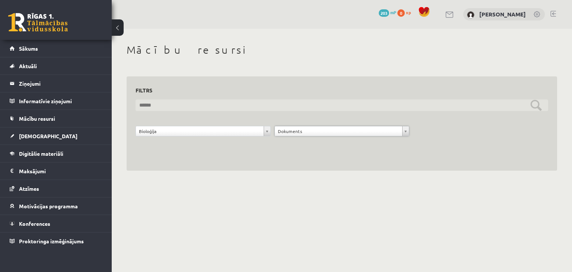
click at [189, 108] on input "text" at bounding box center [342, 105] width 413 height 12
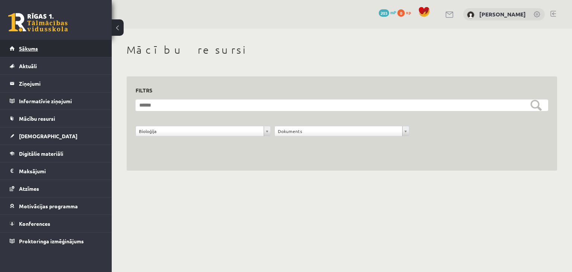
click at [33, 47] on span "Sākums" at bounding box center [28, 48] width 19 height 7
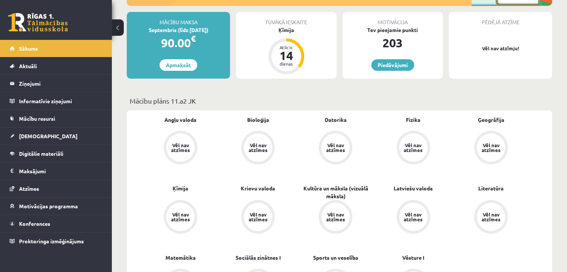
scroll to position [133, 0]
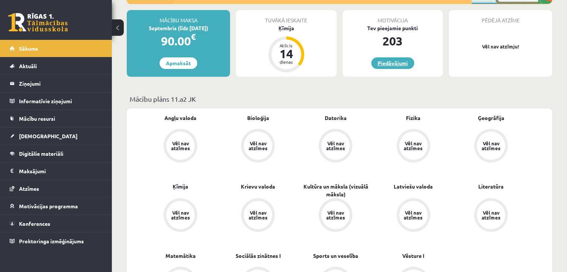
click at [384, 61] on link "Piedāvājumi" at bounding box center [392, 63] width 43 height 12
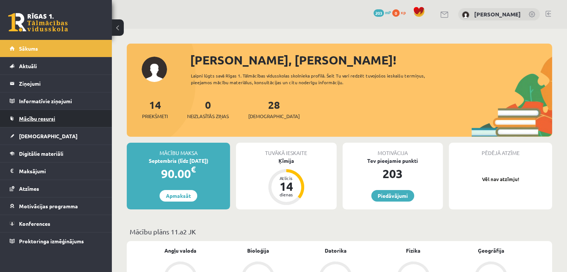
click at [34, 116] on span "Mācību resursi" at bounding box center [37, 118] width 36 height 7
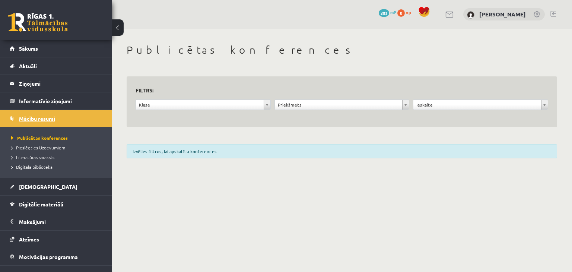
click at [38, 117] on span "Mācību resursi" at bounding box center [37, 118] width 36 height 7
click at [37, 51] on link "Sākums" at bounding box center [56, 48] width 93 height 17
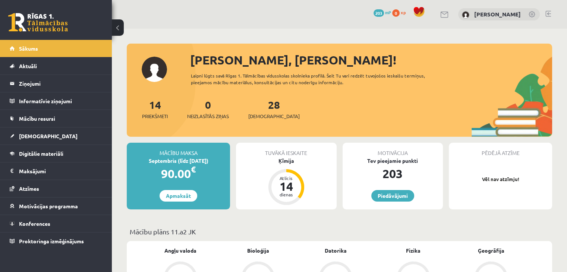
click at [419, 12] on span at bounding box center [418, 11] width 11 height 11
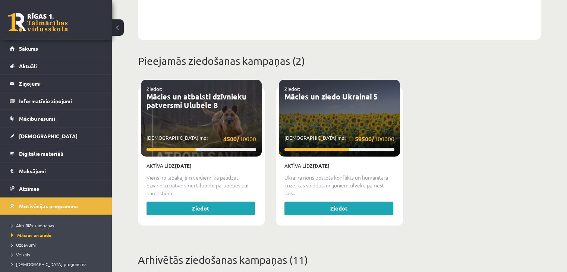
scroll to position [225, 0]
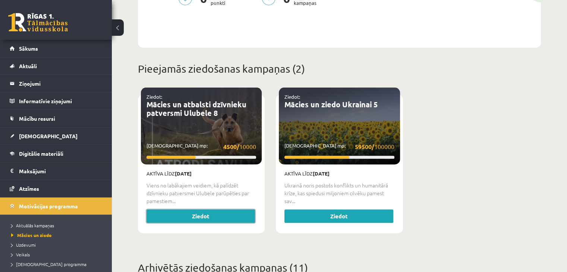
click at [191, 210] on link "Ziedot" at bounding box center [200, 215] width 108 height 13
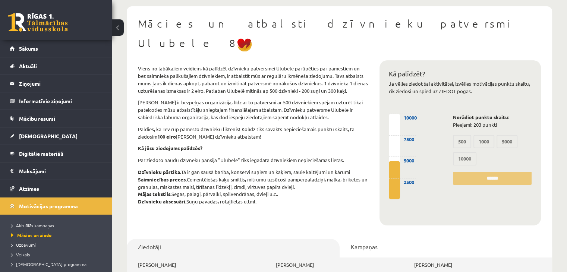
scroll to position [26, 0]
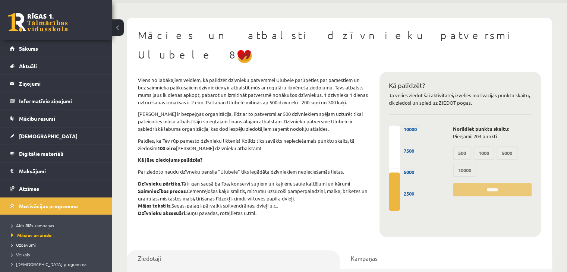
click at [30, 22] on link at bounding box center [38, 22] width 60 height 19
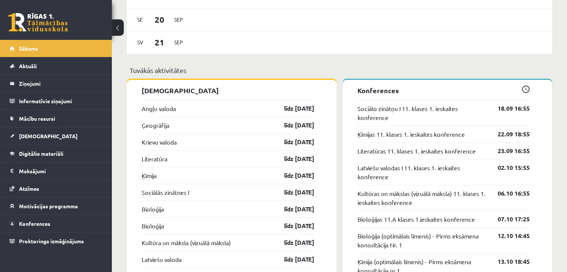
scroll to position [617, 0]
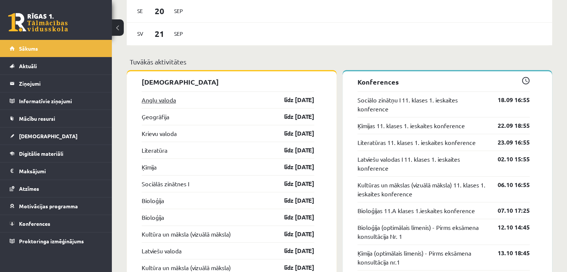
click at [157, 103] on link "Angļu valoda" at bounding box center [159, 99] width 34 height 9
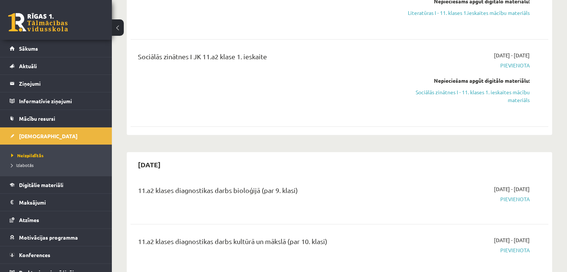
scroll to position [8, 0]
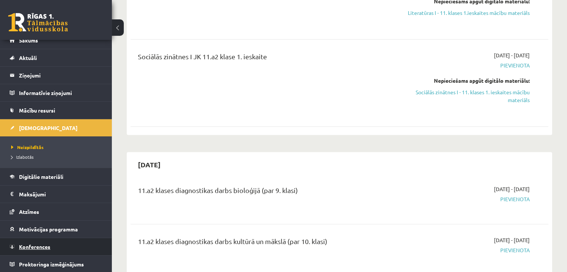
click at [21, 248] on span "Konferences" at bounding box center [34, 246] width 31 height 7
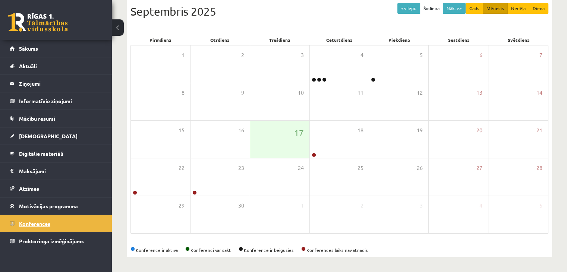
scroll to position [83, 0]
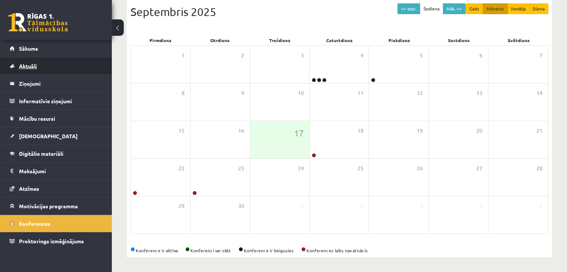
click at [42, 63] on link "Aktuāli" at bounding box center [56, 65] width 93 height 17
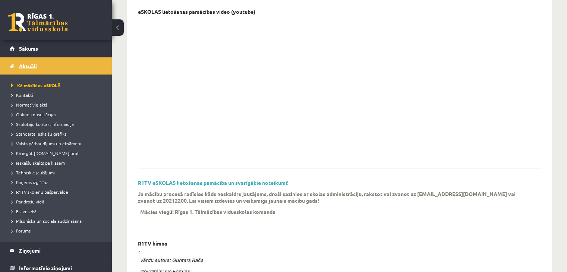
click at [37, 69] on link "Aktuāli" at bounding box center [56, 65] width 93 height 17
click at [36, 52] on link "Sākums" at bounding box center [56, 48] width 93 height 17
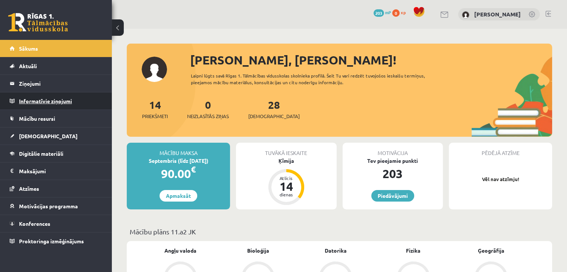
click at [35, 104] on legend "Informatīvie ziņojumi 0" at bounding box center [60, 100] width 83 height 17
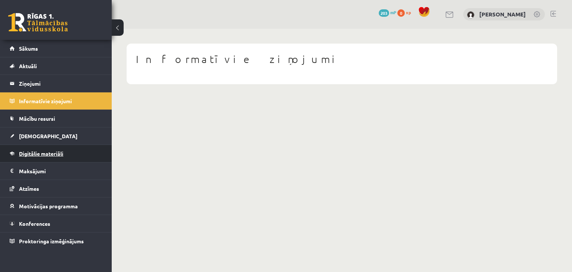
click at [82, 156] on link "Digitālie materiāli" at bounding box center [56, 153] width 93 height 17
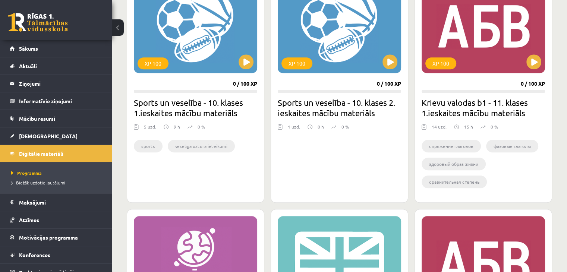
scroll to position [685, 0]
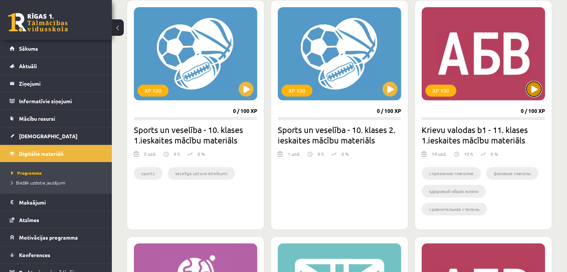
click at [532, 90] on button at bounding box center [533, 89] width 15 height 15
click at [514, 42] on div "XP 100" at bounding box center [482, 53] width 123 height 93
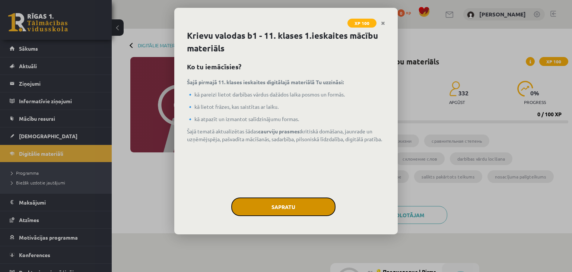
click at [310, 209] on button "Sapratu" at bounding box center [283, 206] width 104 height 19
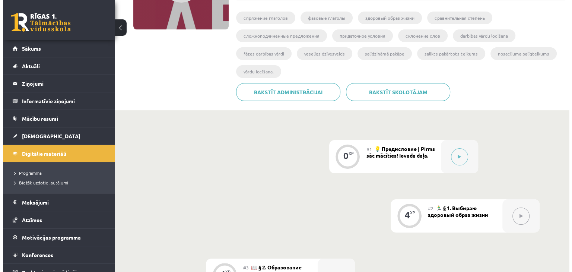
scroll to position [221, 0]
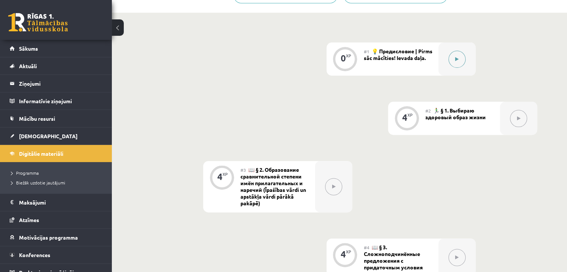
click at [456, 61] on button at bounding box center [456, 59] width 17 height 17
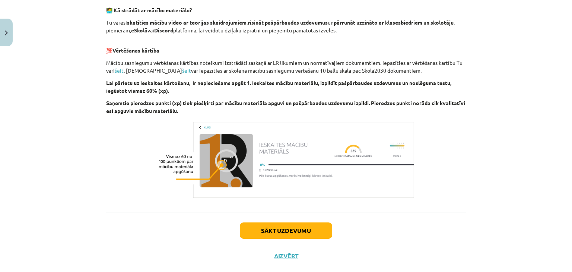
scroll to position [476, 0]
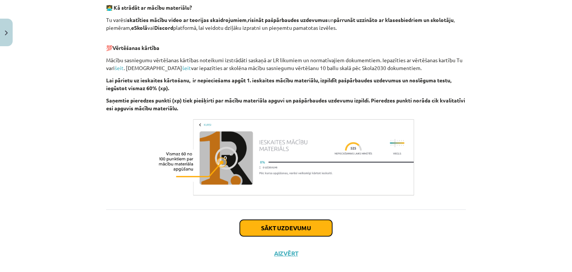
click at [288, 232] on button "Sākt uzdevumu" at bounding box center [286, 228] width 92 height 16
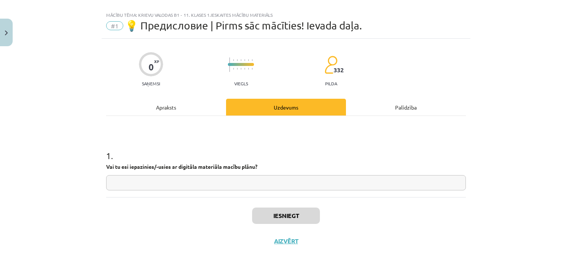
click at [278, 185] on input "text" at bounding box center [286, 182] width 360 height 15
type input "**"
click at [270, 219] on button "Iesniegt" at bounding box center [286, 215] width 68 height 16
click at [310, 187] on input "**" at bounding box center [286, 182] width 360 height 15
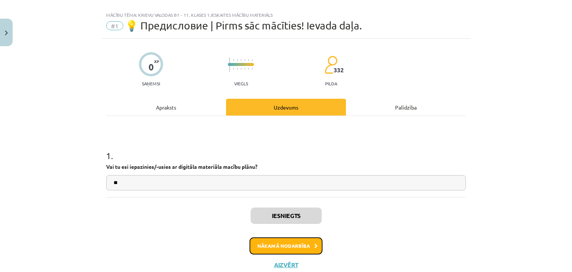
click at [288, 244] on button "Nākamā nodarbība" at bounding box center [286, 245] width 73 height 17
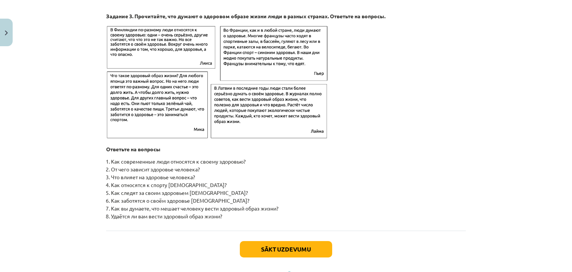
scroll to position [1197, 0]
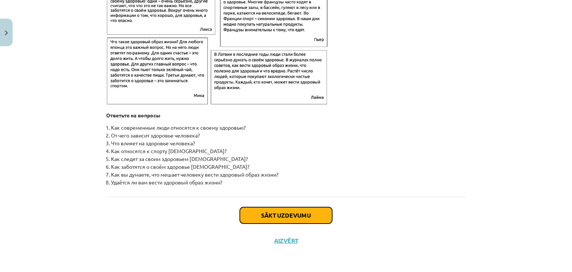
click at [295, 219] on button "Sākt uzdevumu" at bounding box center [286, 215] width 92 height 16
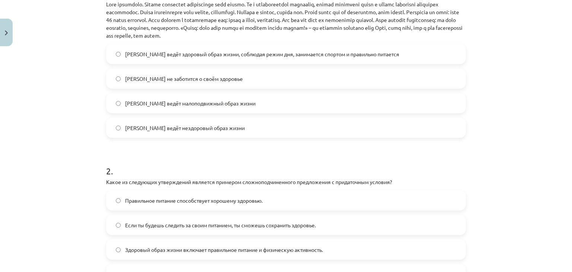
scroll to position [218, 0]
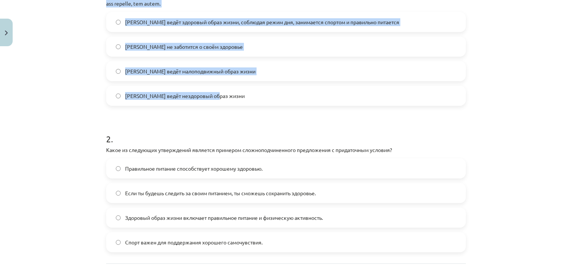
drag, startPoint x: 101, startPoint y: 120, endPoint x: 283, endPoint y: 94, distance: 183.6
click at [283, 94] on div "4 XP Saņemsi Grūts 332 pilda Apraksts Uzdevums Palīdzība 1 . Прочитайте текст и…" at bounding box center [286, 76] width 369 height 488
copy div "Loremipsum dolor s ametcons ad elitse "Doeiu tempo incid utlab Etdo, magna aliq…"
click at [73, 91] on div "Mācību tēma: Krievu valodas b1 - 11. klases 1.ieskaites mācību materiāls #2 🏃‍♂…" at bounding box center [286, 136] width 572 height 272
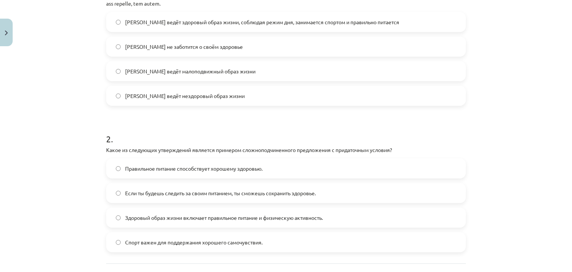
click at [209, 24] on span "[PERSON_NAME] ведёт здоровый образ жизни, соблюдая режим дня, занимается спорто…" at bounding box center [262, 22] width 274 height 8
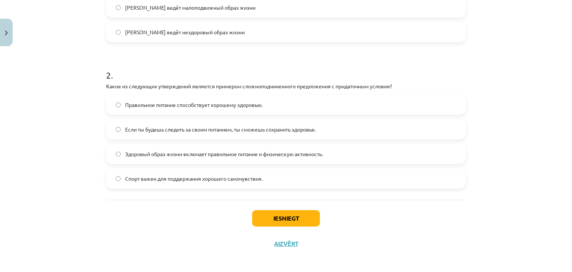
scroll to position [284, 0]
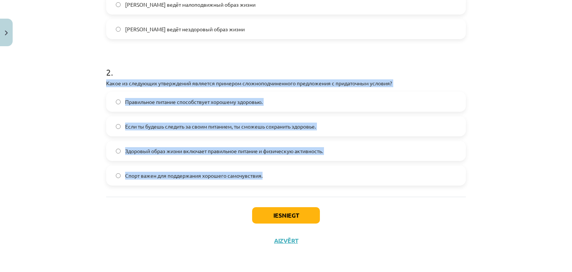
drag, startPoint x: 101, startPoint y: 84, endPoint x: 289, endPoint y: 179, distance: 210.1
click at [289, 179] on div "4 XP Saņemsi Grūts 332 pilda Apraksts Uzdevums Palīdzība 1 . Прочитайте текст и…" at bounding box center [286, 9] width 369 height 488
copy div "Какое из следующих утверждений является примером сложноподчиненного предложения…"
click at [63, 188] on div "Mācību tēma: Krievu valodas b1 - 11. klases 1.ieskaites mācību materiāls #2 🏃‍♂…" at bounding box center [286, 136] width 572 height 272
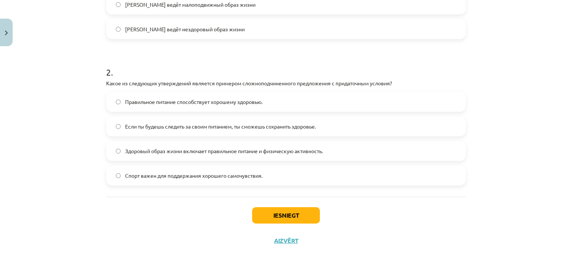
click at [178, 129] on span "Если ты будешь следить за своим питанием, ты сможешь сохранить здоровье." at bounding box center [220, 127] width 191 height 8
click at [291, 219] on button "Iesniegt" at bounding box center [286, 215] width 68 height 16
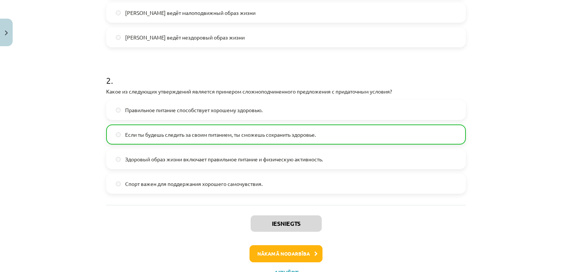
scroll to position [307, 0]
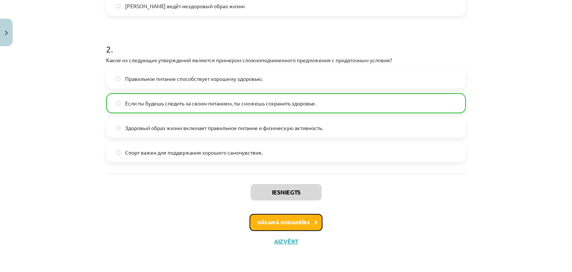
click at [260, 222] on button "Nākamā nodarbība" at bounding box center [286, 222] width 73 height 17
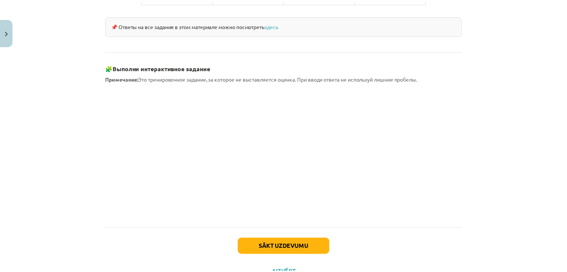
scroll to position [671, 0]
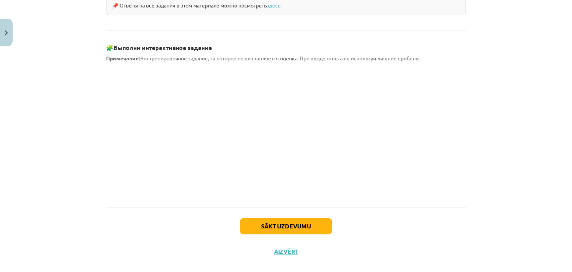
click at [292, 246] on div "Sākt uzdevumu Aizvērt" at bounding box center [286, 233] width 360 height 52
click at [288, 248] on button "Aizvērt" at bounding box center [286, 251] width 28 height 7
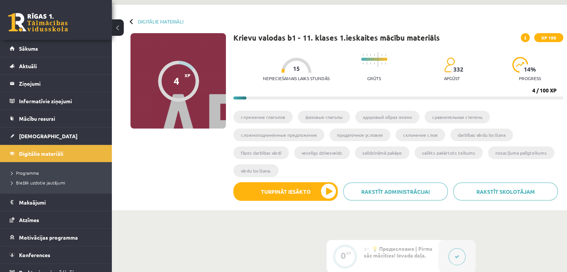
scroll to position [25, 0]
